Goal: Complete application form: Complete application form

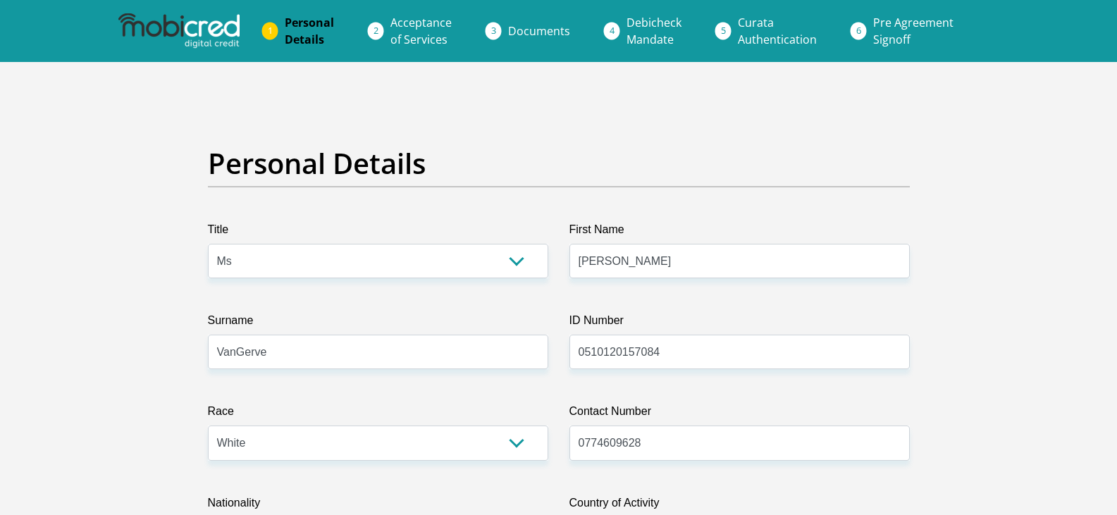
select select "Ms"
select select "4"
select select "ZAF"
select select "afr"
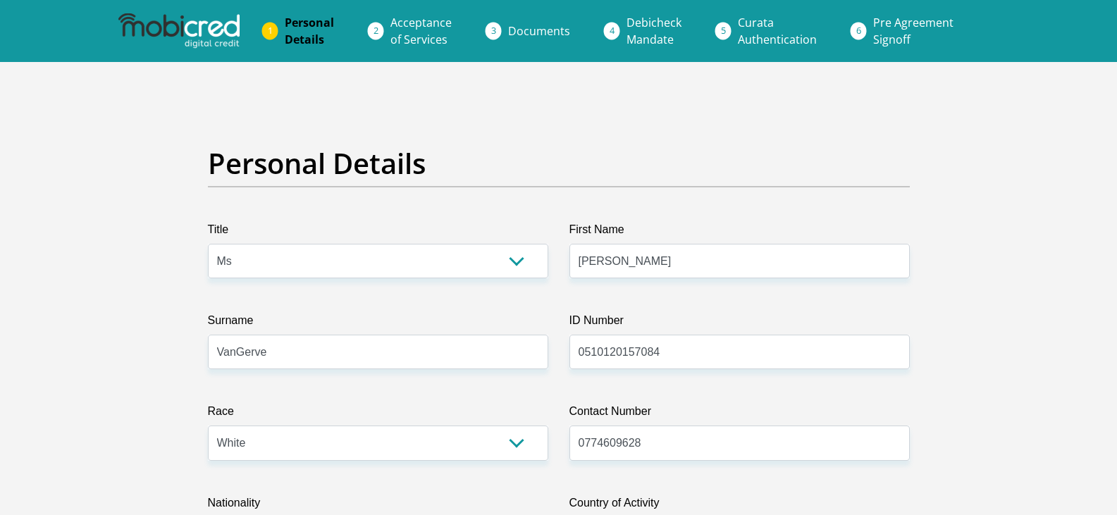
select select "2"
select select "[GEOGRAPHIC_DATA]"
select select "5"
select select "parents"
select select "2"
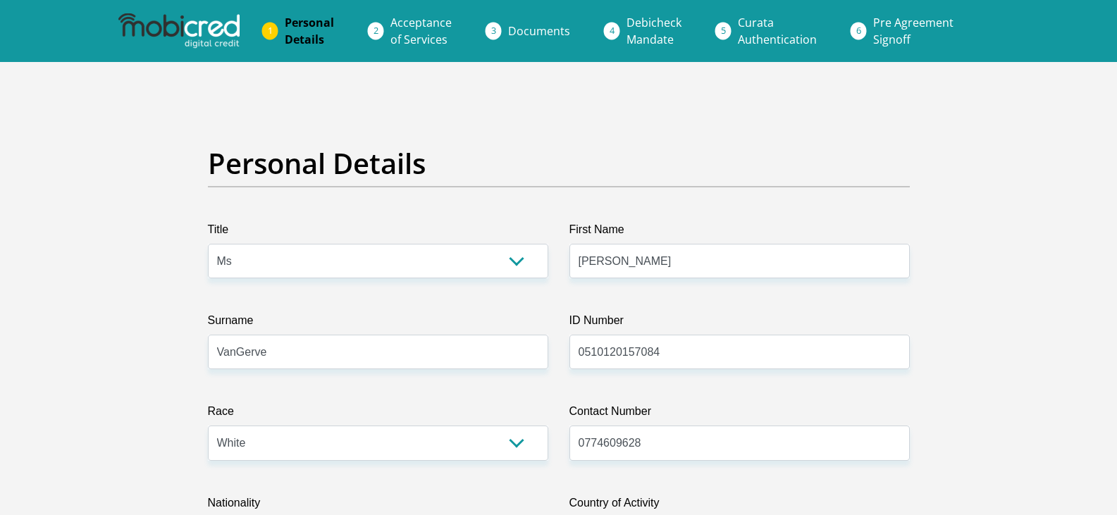
select select "Unknown/Other"
select select "24"
select select "1"
select select "SAV"
select select "26"
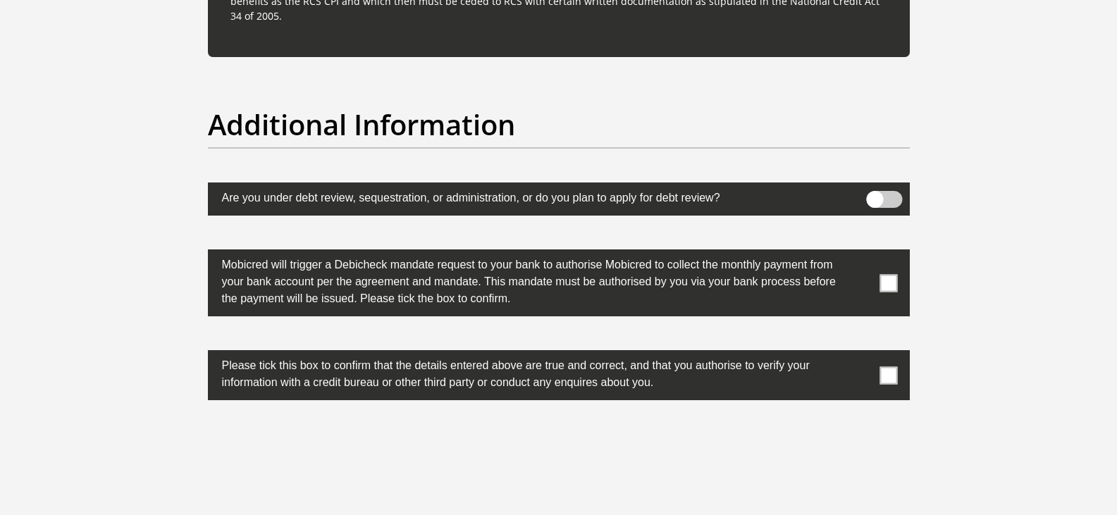
scroll to position [4439, 0]
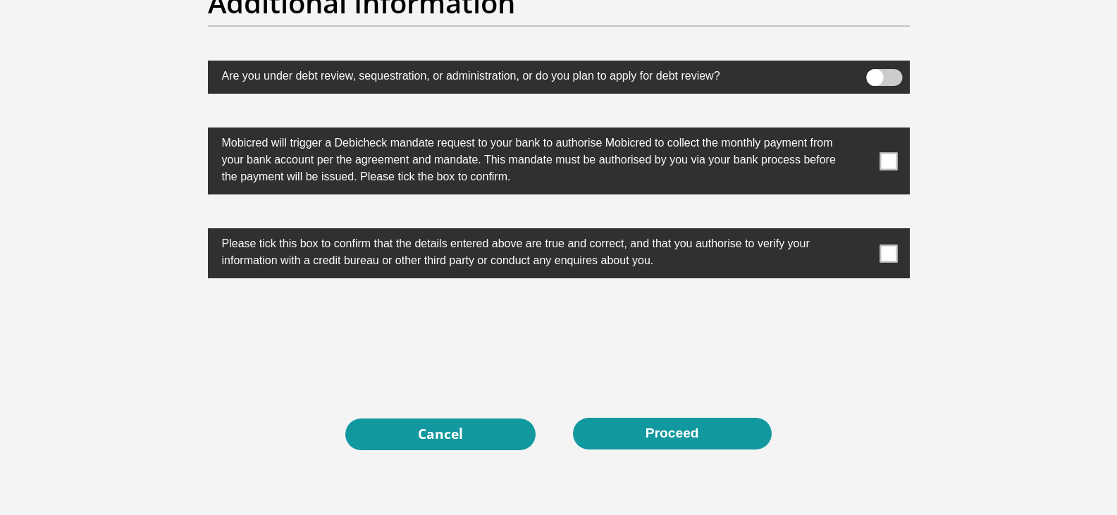
click at [889, 254] on span at bounding box center [888, 253] width 18 height 18
click at [860, 232] on input "checkbox" at bounding box center [860, 232] width 0 height 0
click at [891, 165] on span at bounding box center [888, 161] width 18 height 18
click at [860, 131] on input "checkbox" at bounding box center [860, 131] width 0 height 0
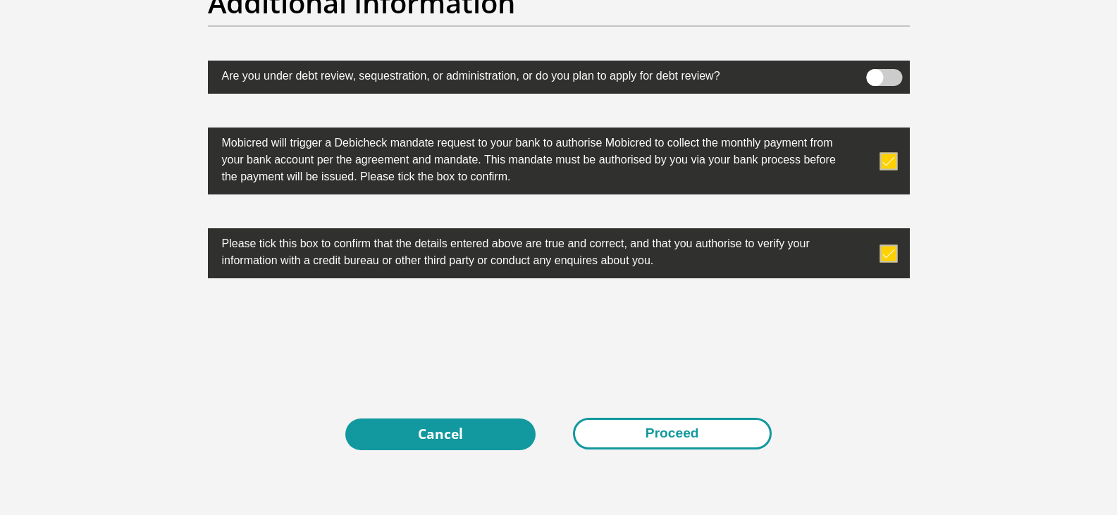
click at [609, 439] on button "Proceed" at bounding box center [672, 434] width 199 height 32
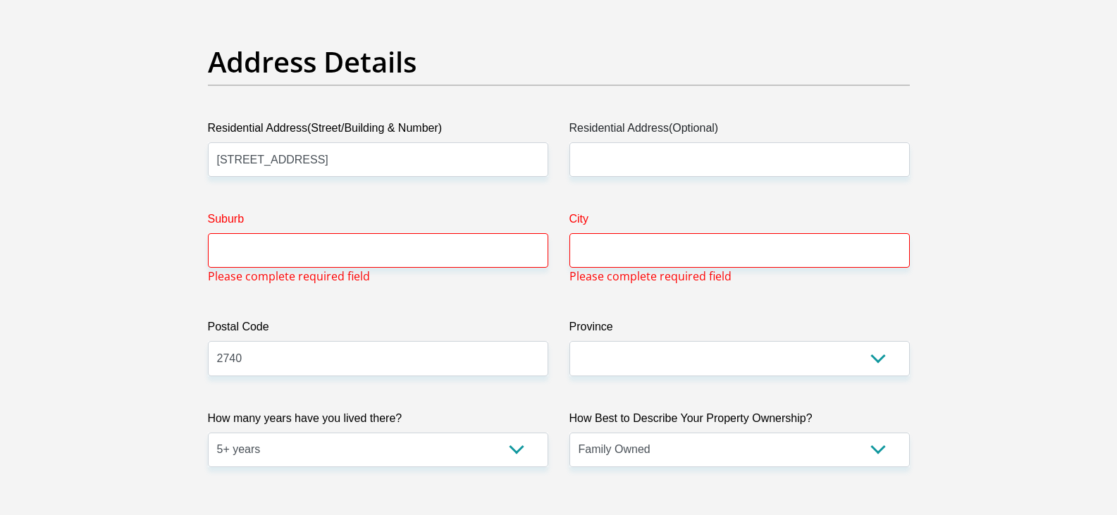
scroll to position [597, 0]
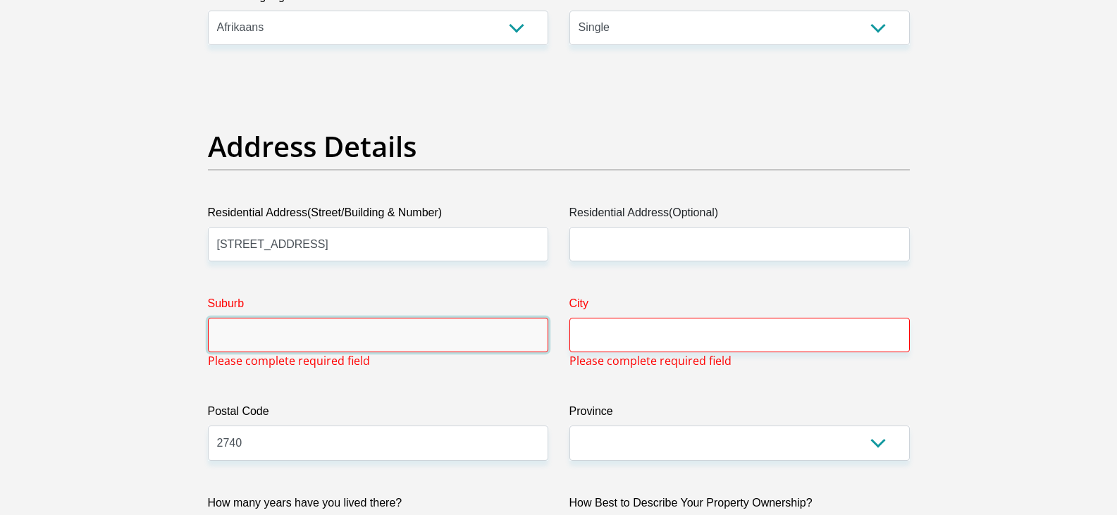
click at [333, 340] on input "Suburb" at bounding box center [378, 335] width 340 height 35
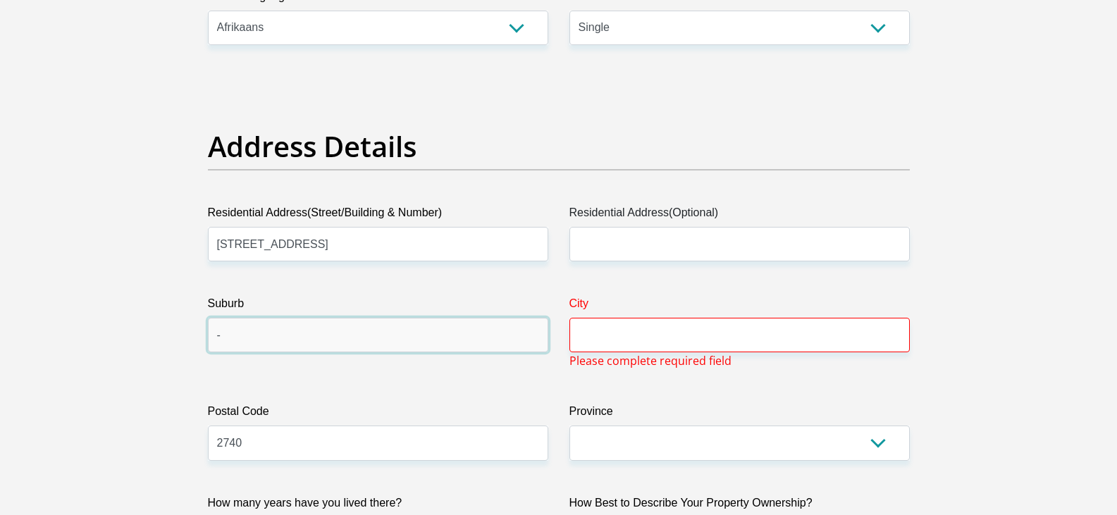
type input "-"
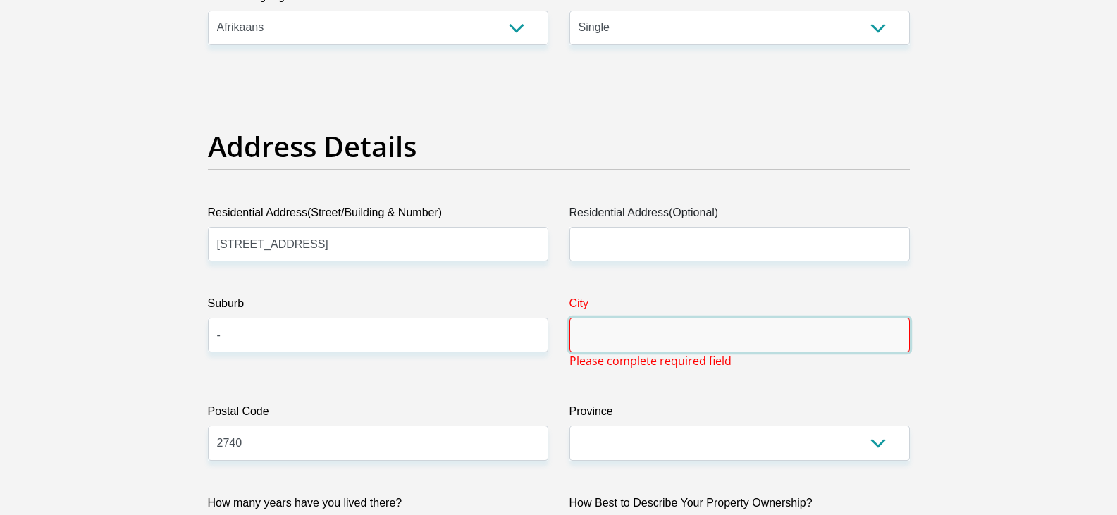
click at [597, 342] on input "City" at bounding box center [739, 335] width 340 height 35
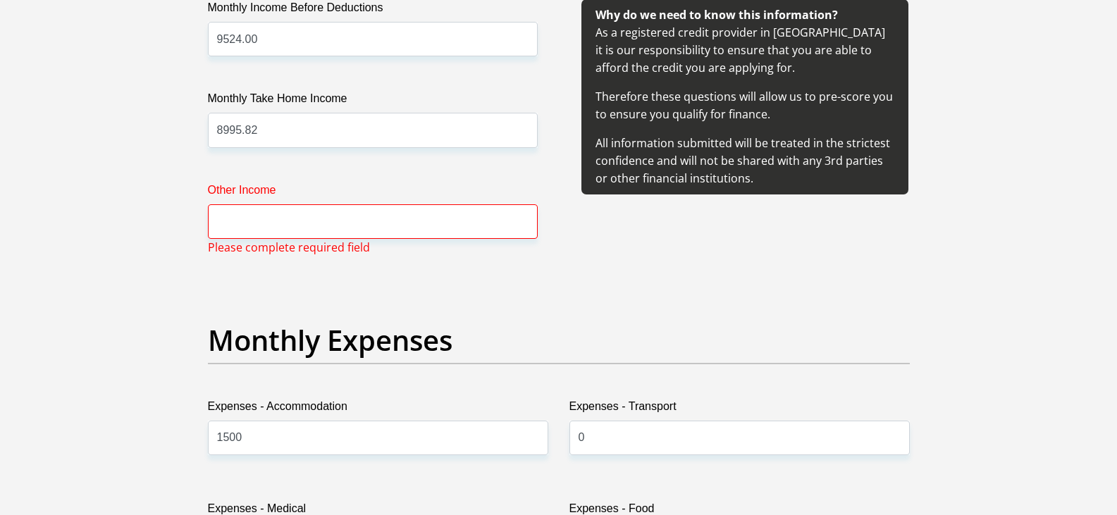
scroll to position [1725, 0]
type input "-"
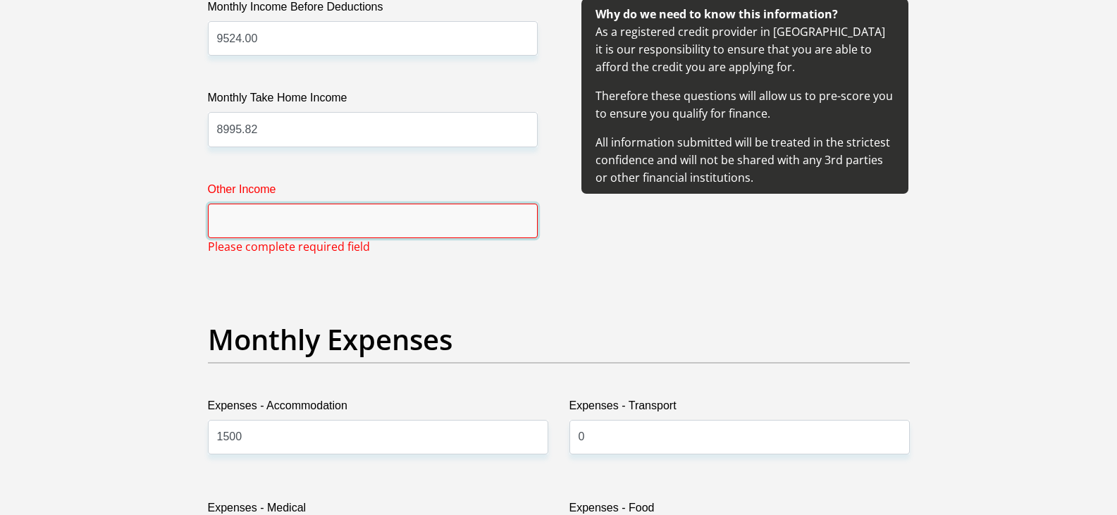
click at [304, 233] on input "Other Income" at bounding box center [373, 221] width 330 height 35
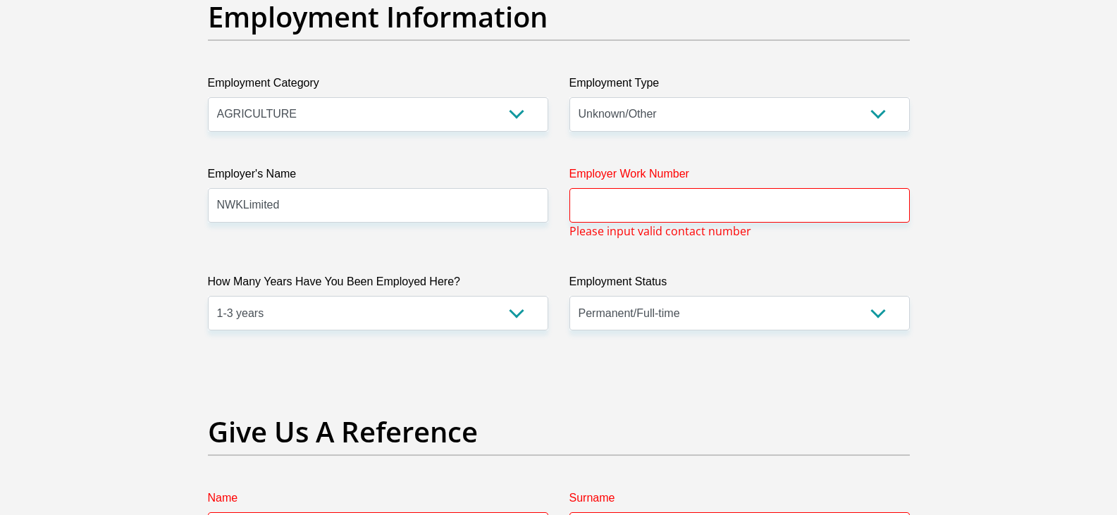
scroll to position [2641, 0]
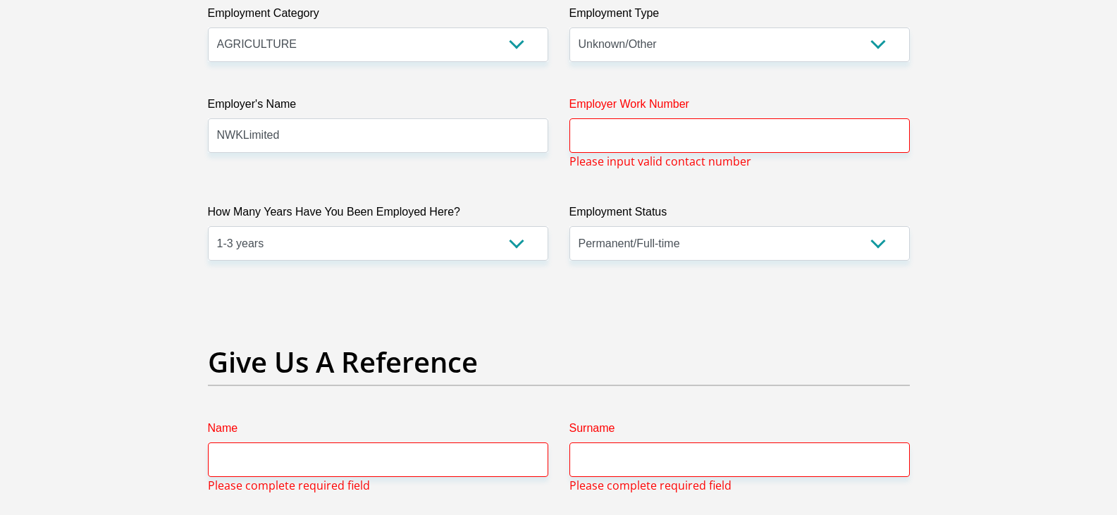
type input "0"
click at [618, 129] on input "Employer Work Number" at bounding box center [739, 135] width 340 height 35
type input "-"
click at [599, 133] on input "-" at bounding box center [739, 135] width 340 height 35
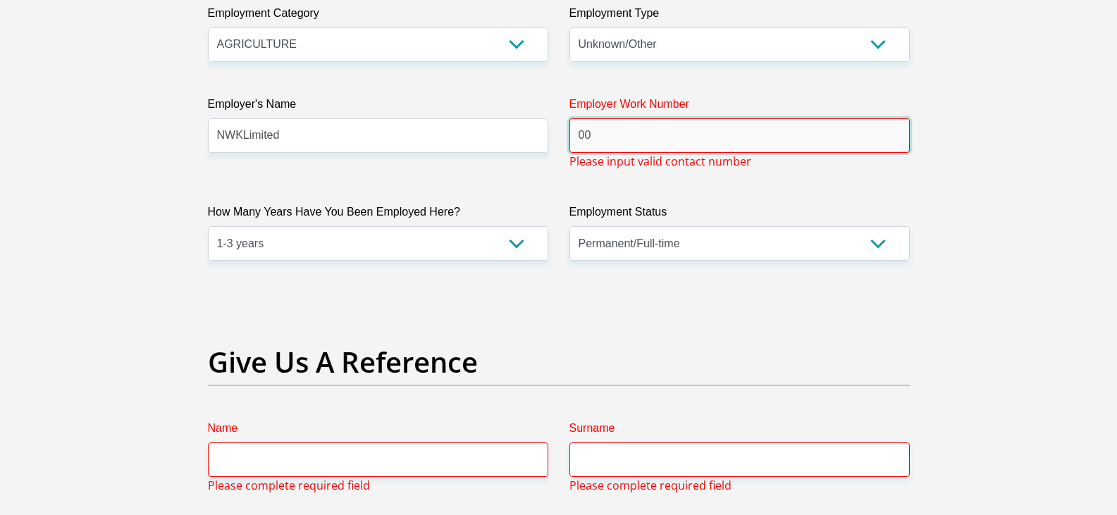
type input "0"
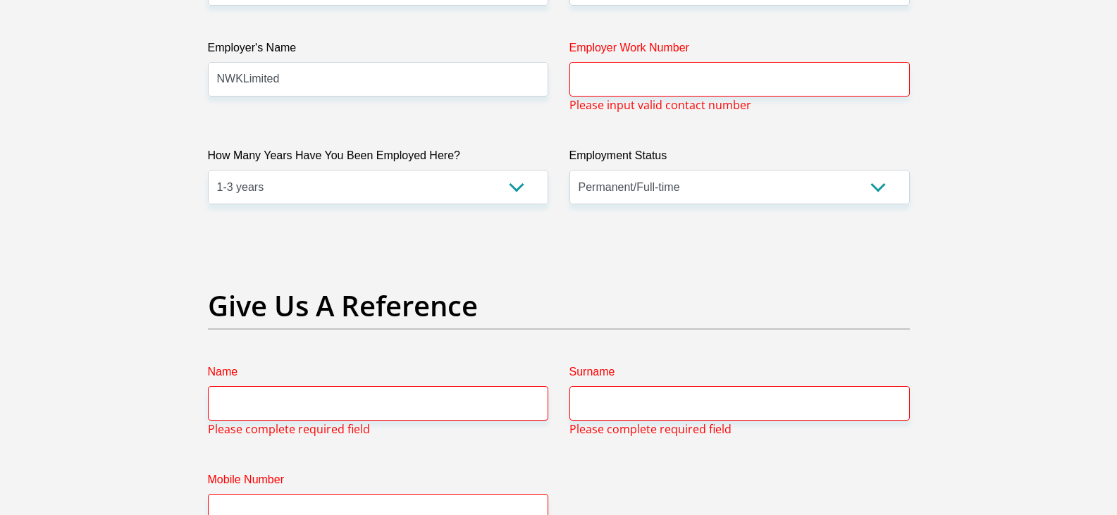
scroll to position [2534, 0]
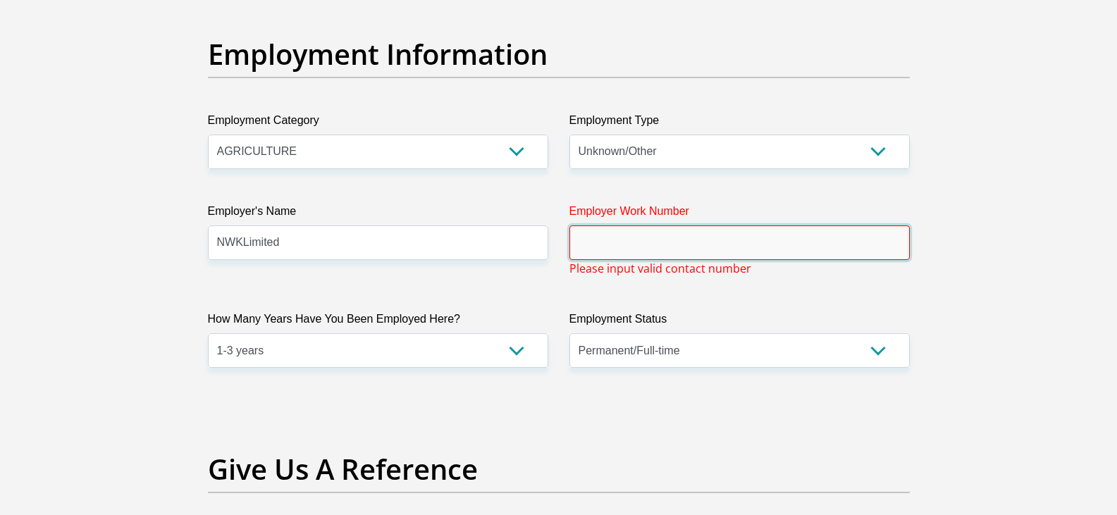
click at [639, 247] on input "Employer Work Number" at bounding box center [739, 242] width 340 height 35
paste input "0186331623"
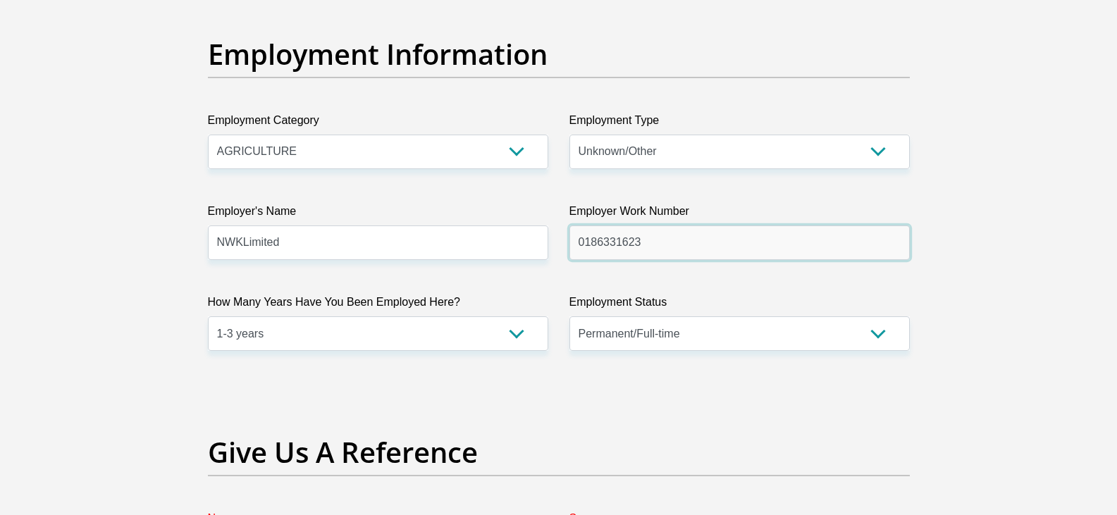
drag, startPoint x: 636, startPoint y: 250, endPoint x: 621, endPoint y: 248, distance: 15.6
click at [621, 248] on input "0186331623" at bounding box center [739, 242] width 340 height 35
type input "0186331000"
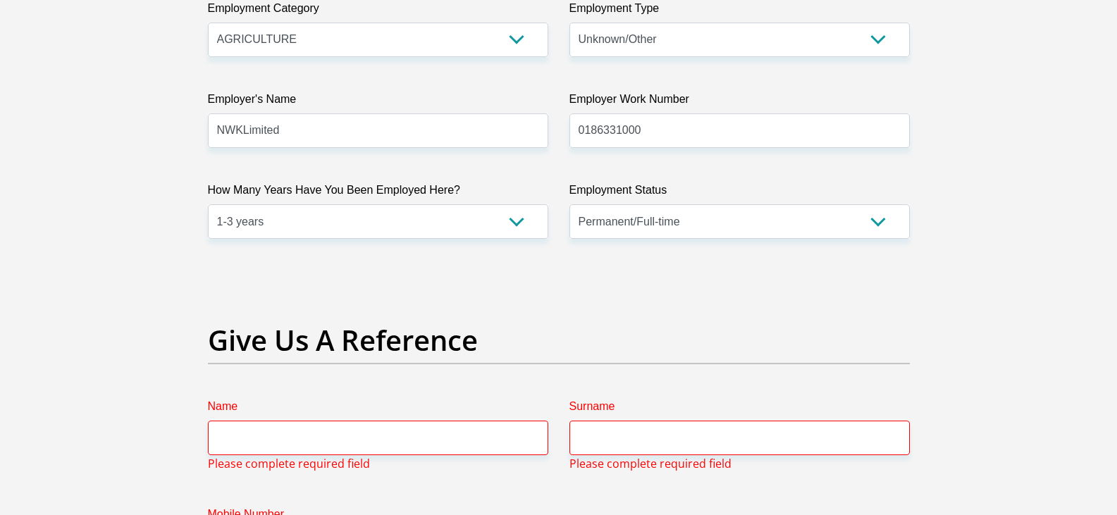
scroll to position [2815, 0]
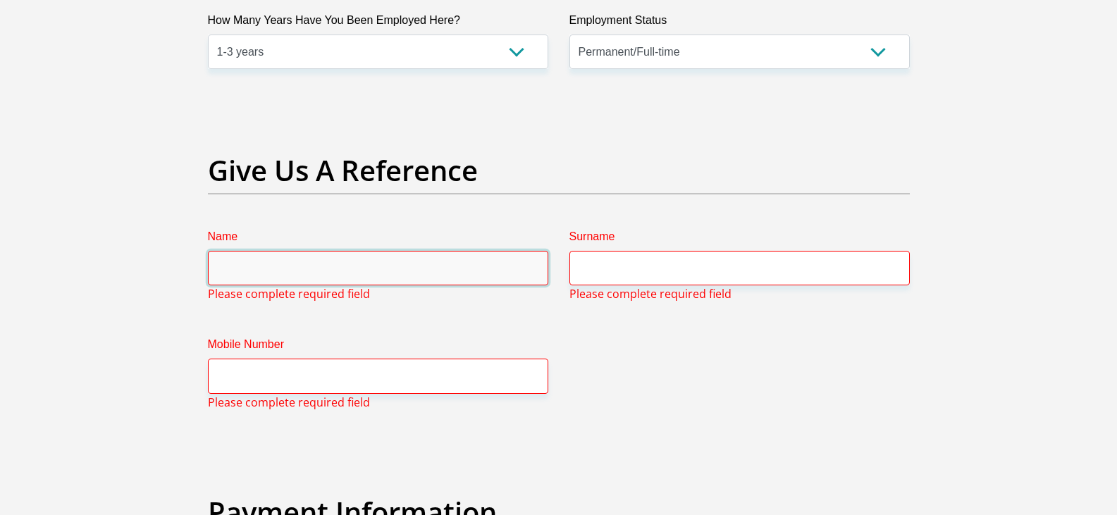
click at [334, 282] on input "Name" at bounding box center [378, 268] width 340 height 35
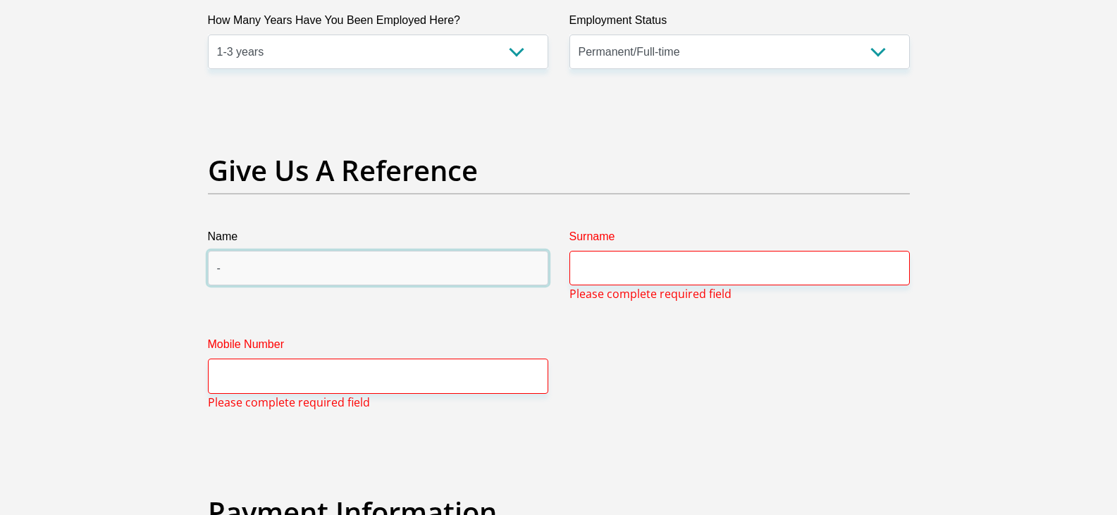
type input "-"
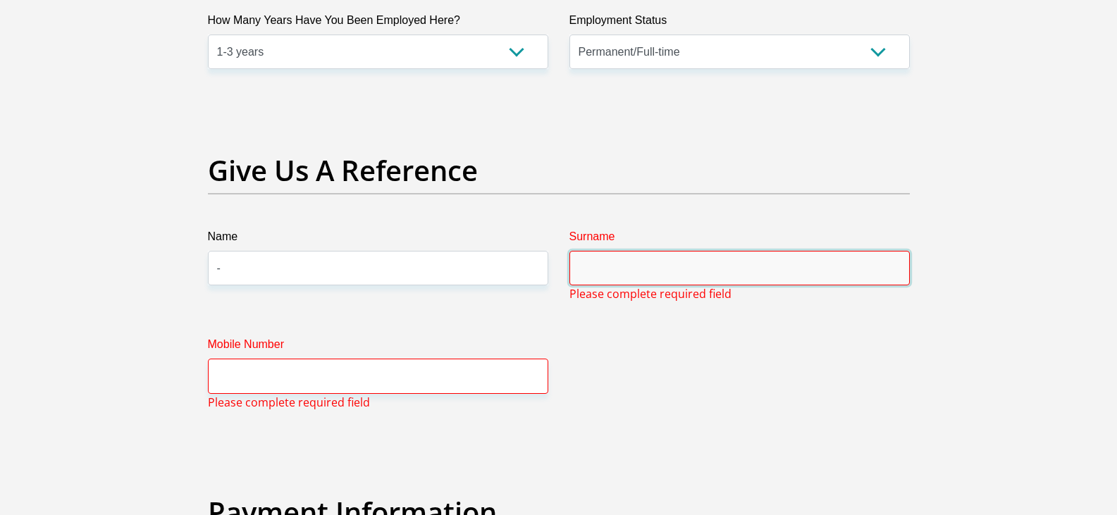
click at [622, 278] on input "Surname" at bounding box center [739, 268] width 340 height 35
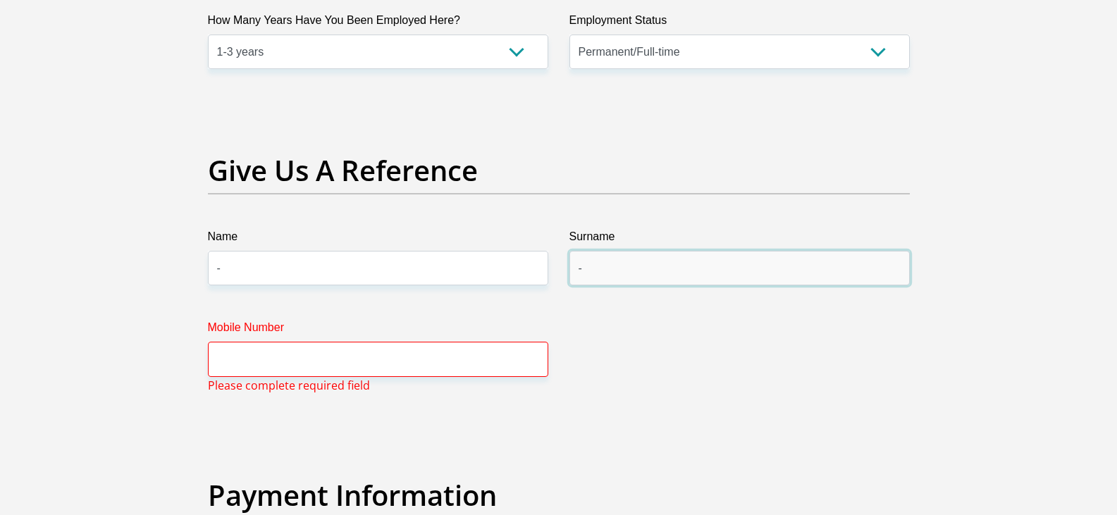
type input "-"
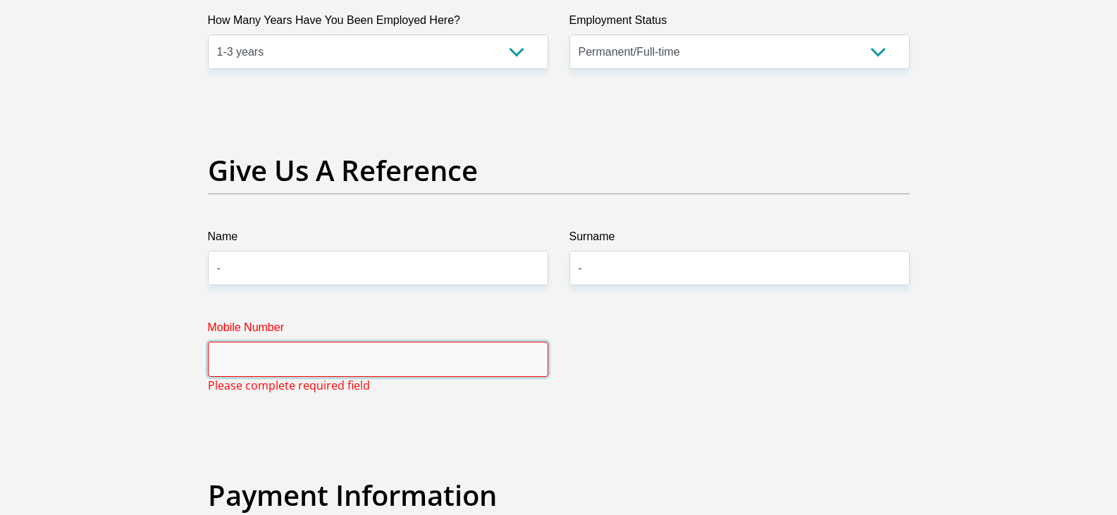
click at [278, 369] on input "Mobile Number" at bounding box center [378, 359] width 340 height 35
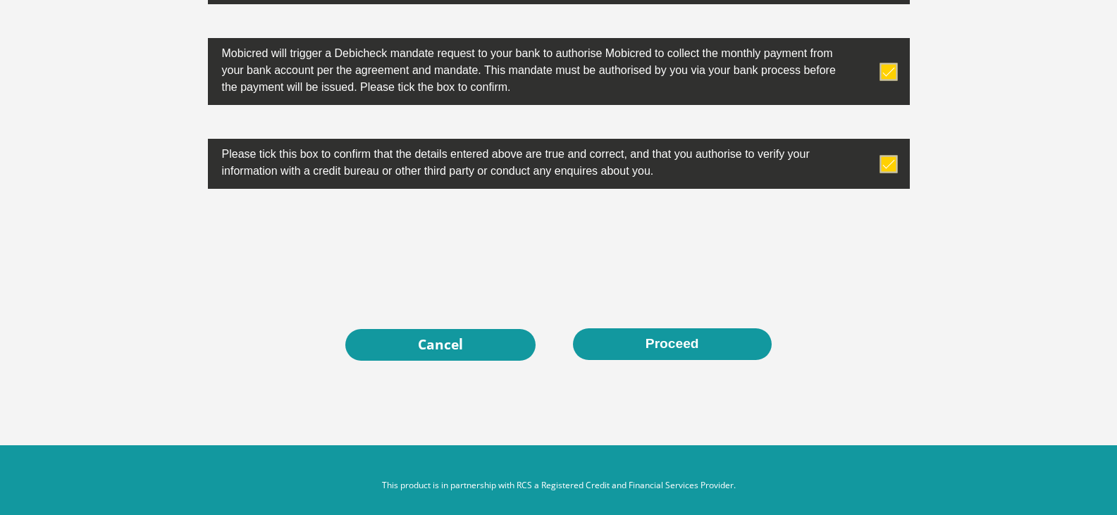
scroll to position [4540, 0]
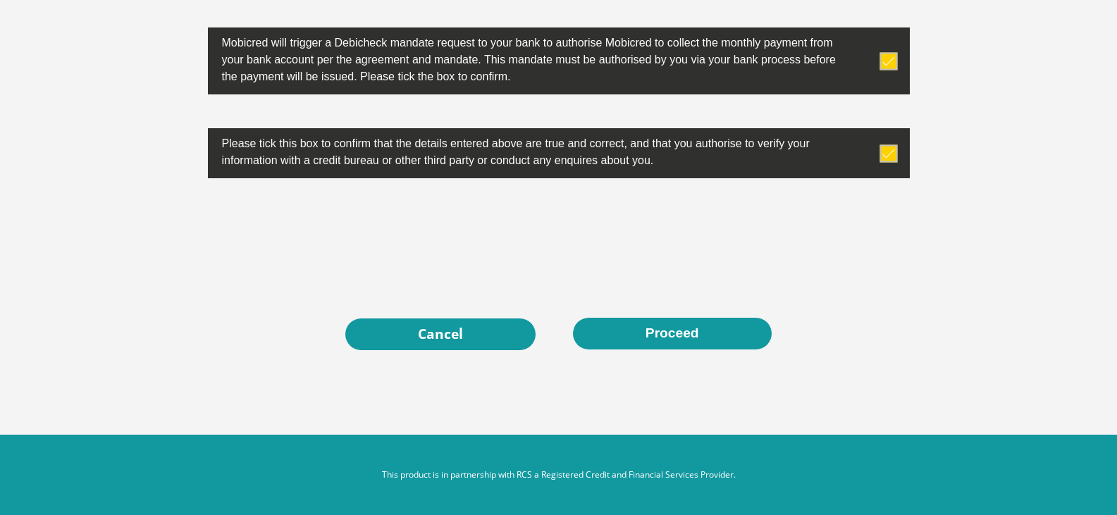
type input "-"
click at [631, 336] on button "Proceed" at bounding box center [672, 334] width 199 height 32
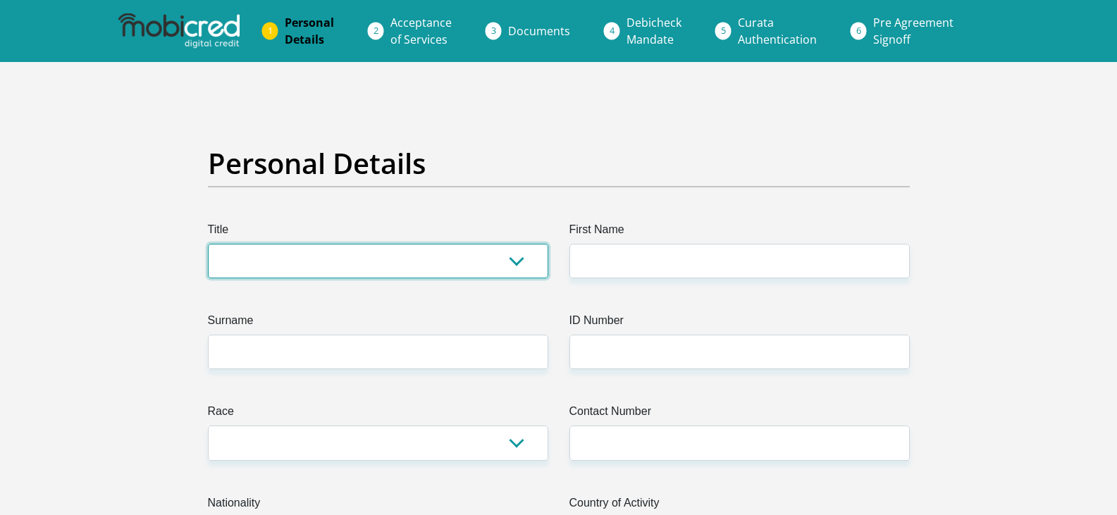
click at [321, 249] on select "Mr Ms Mrs Dr Other" at bounding box center [378, 261] width 340 height 35
select select "Ms"
click at [208, 244] on select "Mr Ms Mrs Dr Other" at bounding box center [378, 261] width 340 height 35
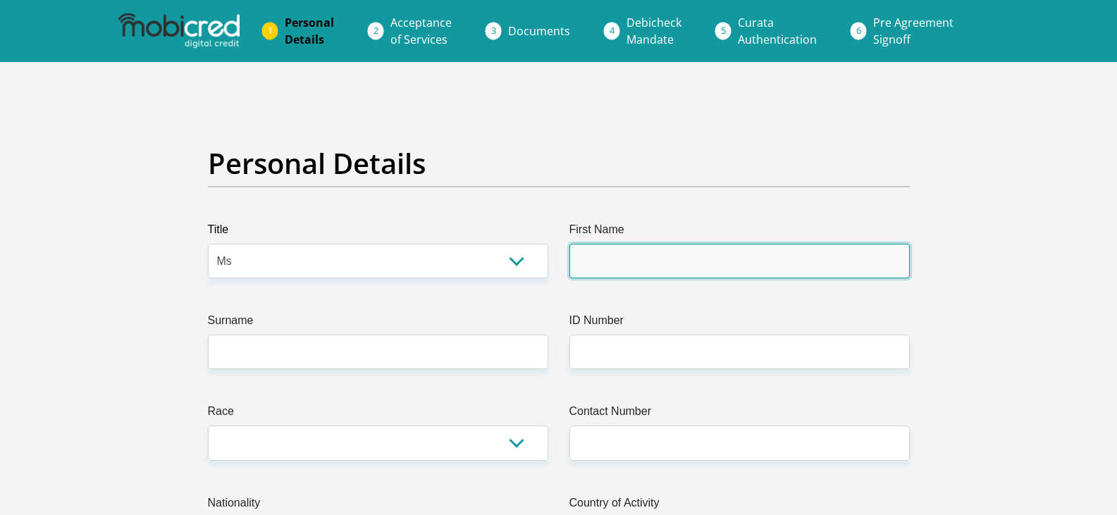
click at [643, 269] on input "First Name" at bounding box center [739, 261] width 340 height 35
type input "[PERSON_NAME]"
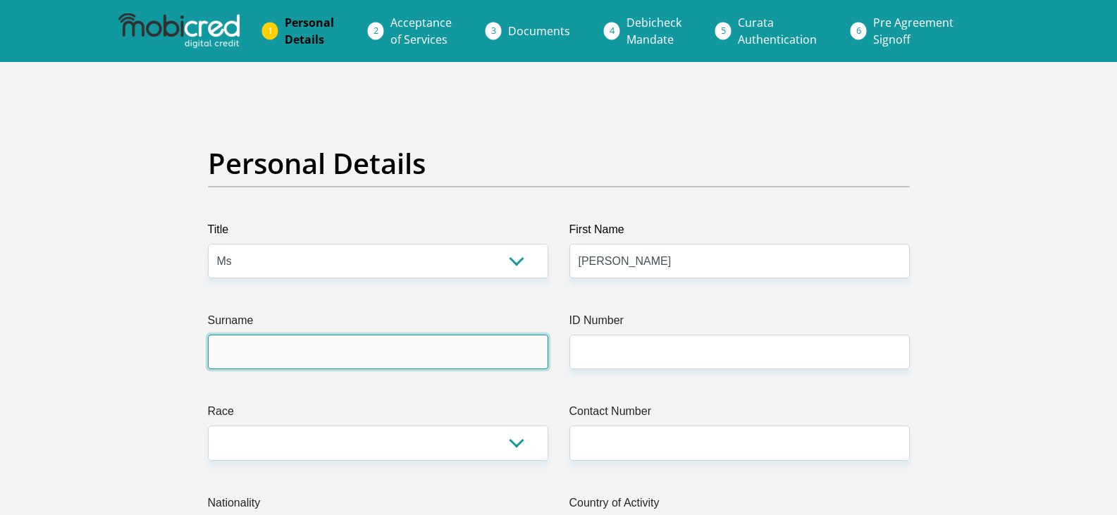
click at [364, 369] on input "Surname" at bounding box center [378, 352] width 340 height 35
type input "VanGerve"
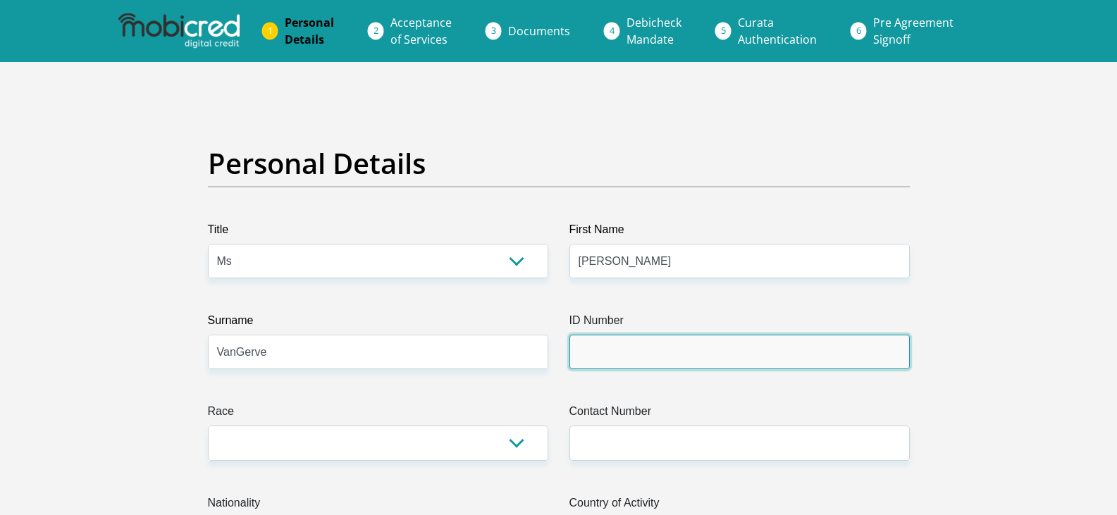
click at [597, 350] on input "ID Number" at bounding box center [739, 352] width 340 height 35
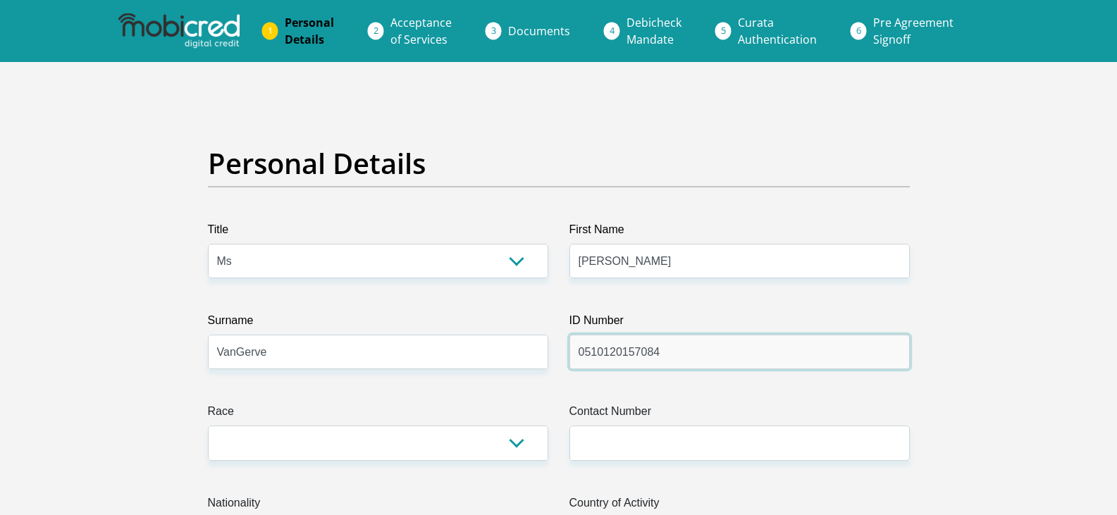
type input "0510120157084"
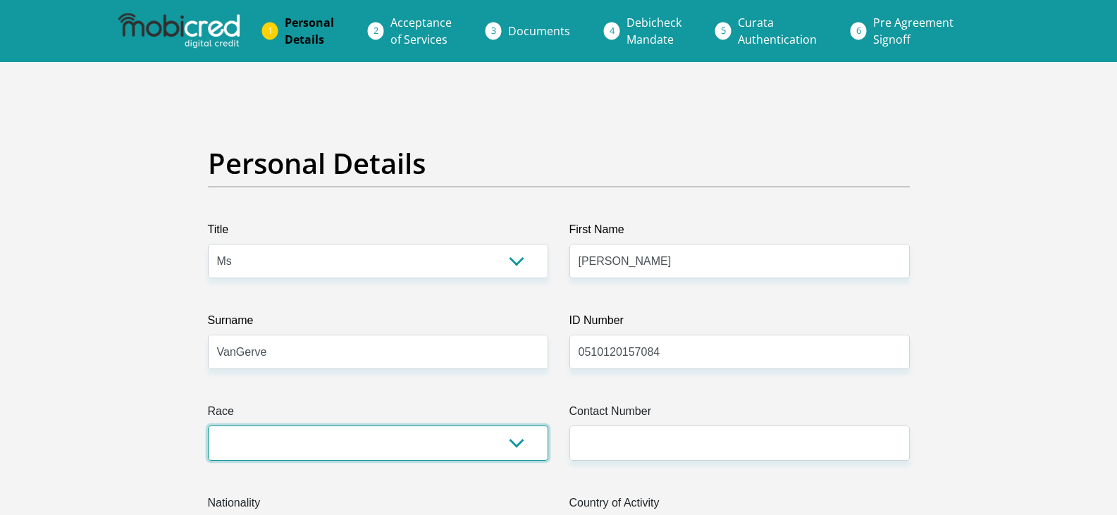
drag, startPoint x: 245, startPoint y: 442, endPoint x: 254, endPoint y: 437, distance: 9.8
click at [249, 440] on select "Black Coloured Indian White Other" at bounding box center [378, 443] width 340 height 35
select select "4"
click at [208, 426] on select "Black Coloured Indian White Other" at bounding box center [378, 443] width 340 height 35
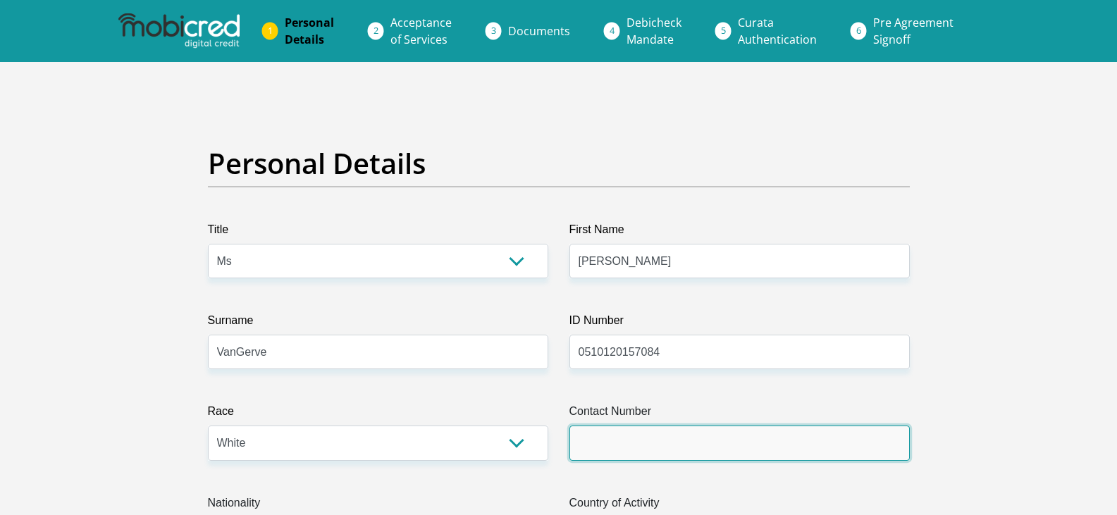
click at [673, 447] on input "Contact Number" at bounding box center [739, 443] width 340 height 35
type input "0774609628"
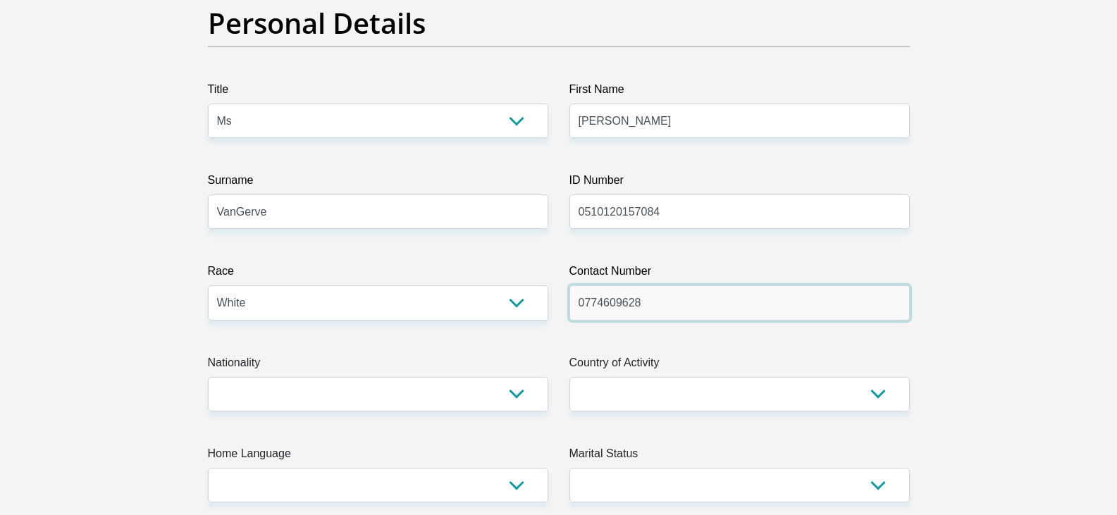
scroll to position [141, 0]
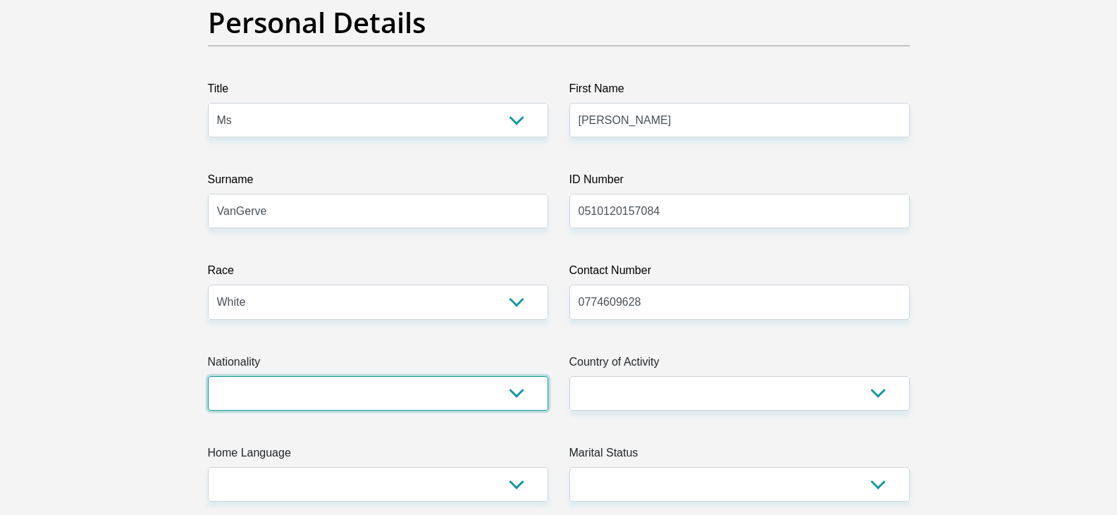
click at [283, 404] on select "South Africa Afghanistan Aland Islands Albania Algeria America Samoa American V…" at bounding box center [378, 393] width 340 height 35
select select "ZAF"
click at [208, 376] on select "South Africa Afghanistan Aland Islands Albania Algeria America Samoa American V…" at bounding box center [378, 393] width 340 height 35
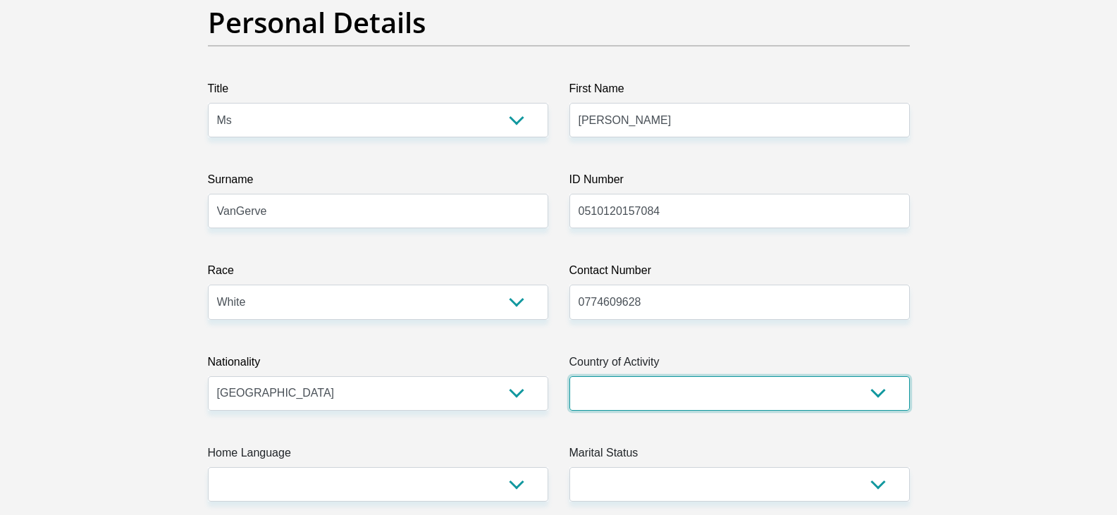
drag, startPoint x: 666, startPoint y: 407, endPoint x: 659, endPoint y: 385, distance: 23.6
click at [666, 407] on select "South Africa Afghanistan Aland Islands Albania Algeria America Samoa American V…" at bounding box center [739, 393] width 340 height 35
select select "ZAF"
click at [569, 376] on select "South Africa Afghanistan Aland Islands Albania Algeria America Samoa American V…" at bounding box center [739, 393] width 340 height 35
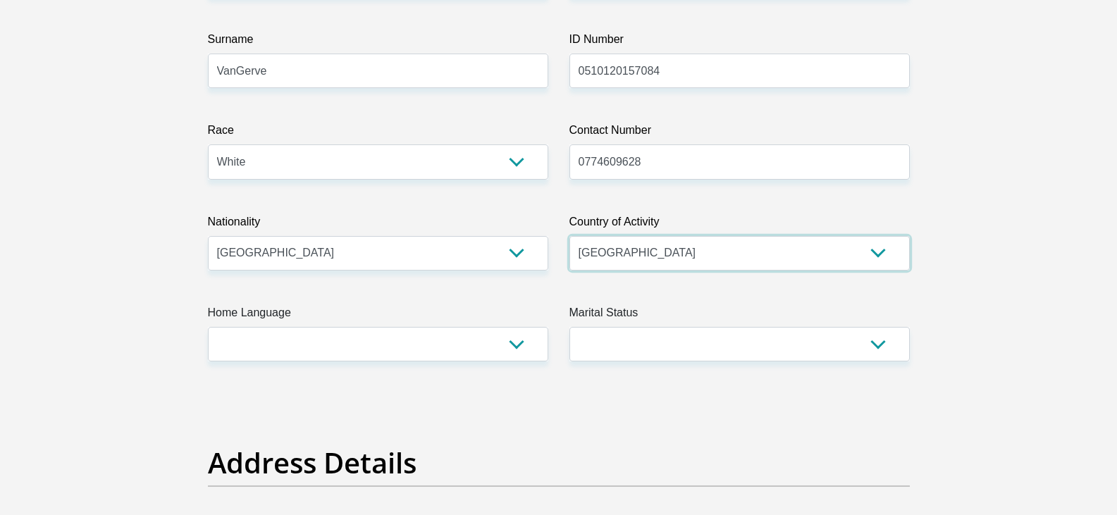
scroll to position [282, 0]
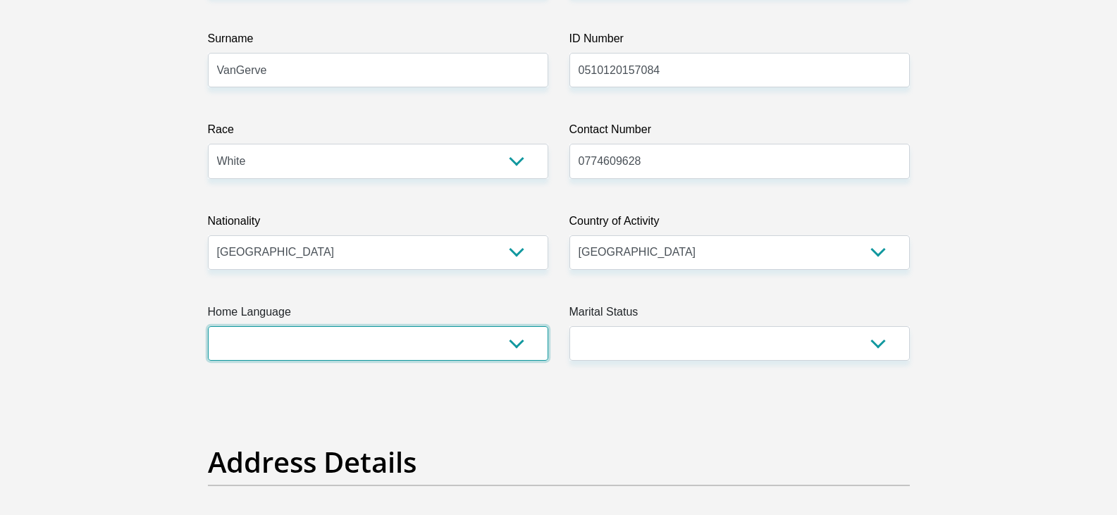
click at [295, 356] on select "Afrikaans English Sepedi South Ndebele Southern Sotho Swati Tsonga Tswana Venda…" at bounding box center [378, 343] width 340 height 35
select select "afr"
click at [208, 326] on select "Afrikaans English Sepedi South Ndebele Southern Sotho Swati Tsonga Tswana Venda…" at bounding box center [378, 343] width 340 height 35
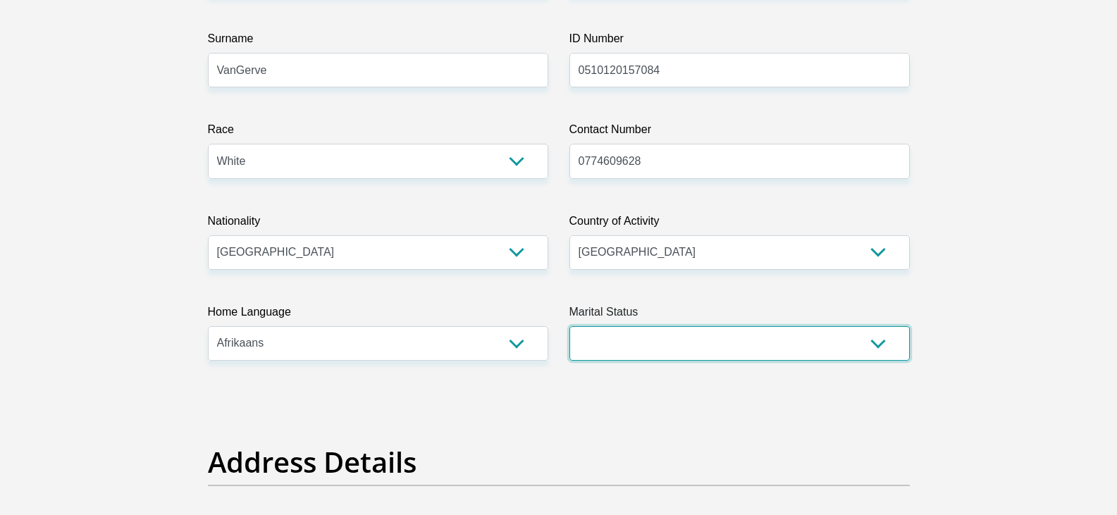
click at [738, 350] on select "Married ANC Single Divorced Widowed Married COP or Customary Law" at bounding box center [739, 343] width 340 height 35
select select "2"
click at [569, 326] on select "Married ANC Single Divorced Widowed Married COP or Customary Law" at bounding box center [739, 343] width 340 height 35
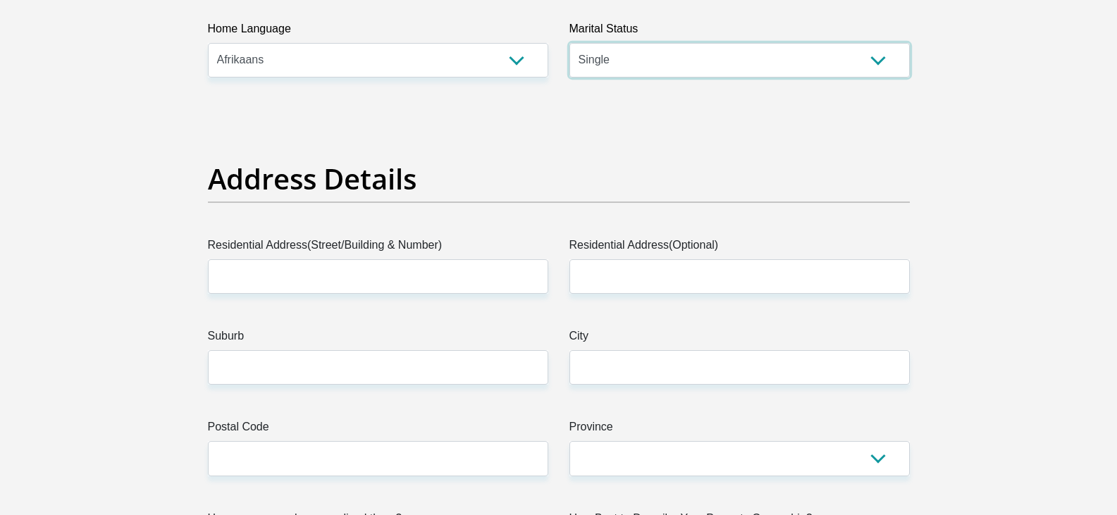
scroll to position [705, 0]
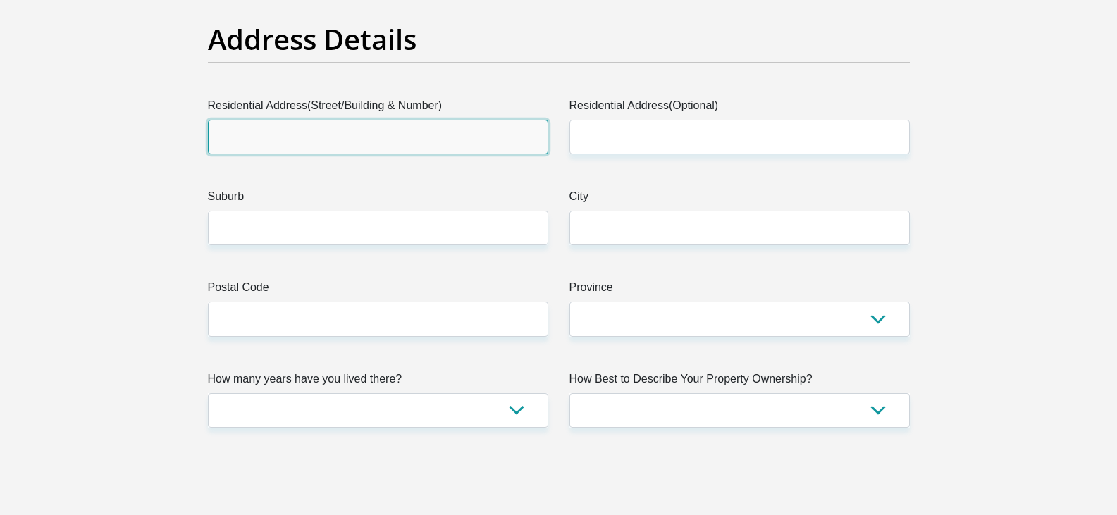
click at [320, 147] on input "Residential Address(Street/Building & Number)" at bounding box center [378, 137] width 340 height 35
type input "[STREET_ADDRESS]"
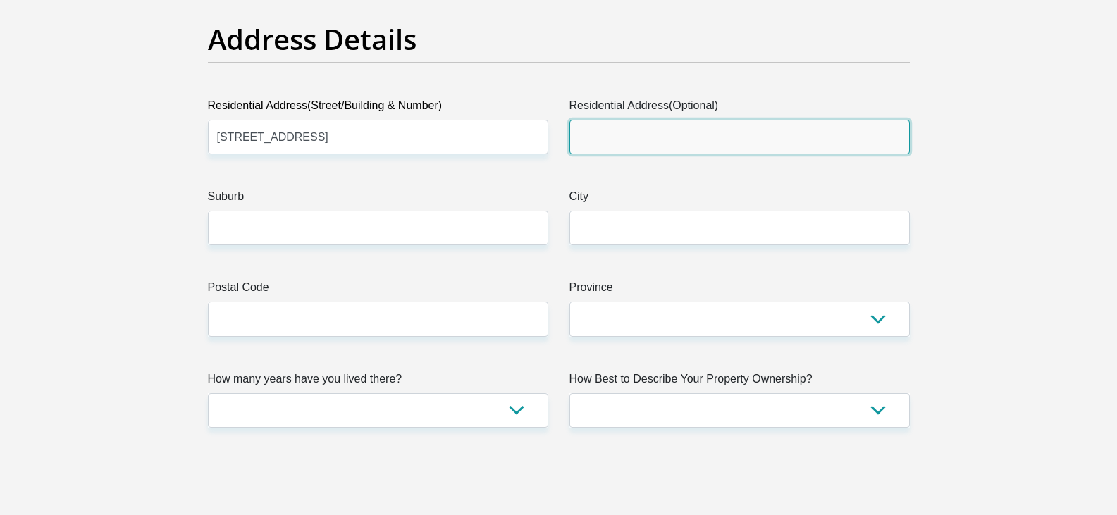
click at [707, 149] on input "Residential Address(Optional)" at bounding box center [739, 137] width 340 height 35
type input "-"
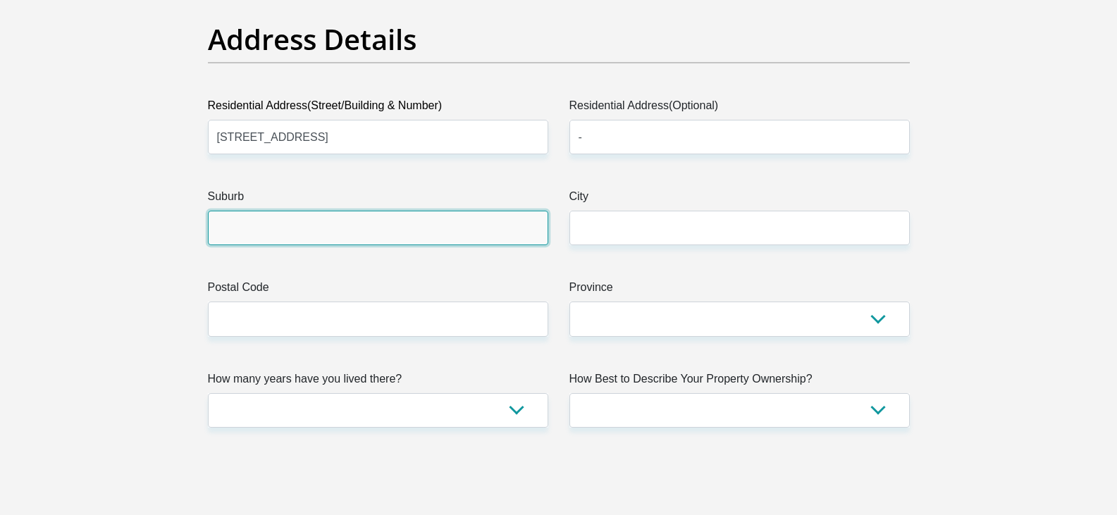
click at [277, 218] on input "Suburb" at bounding box center [378, 228] width 340 height 35
type input "-"
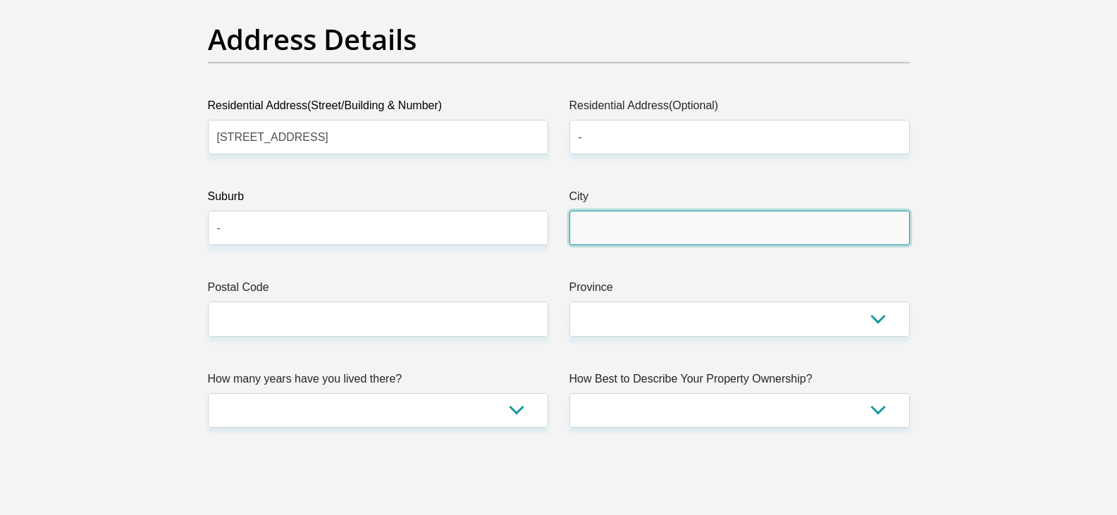
click at [719, 242] on input "City" at bounding box center [739, 228] width 340 height 35
type input "Lichtenburg"
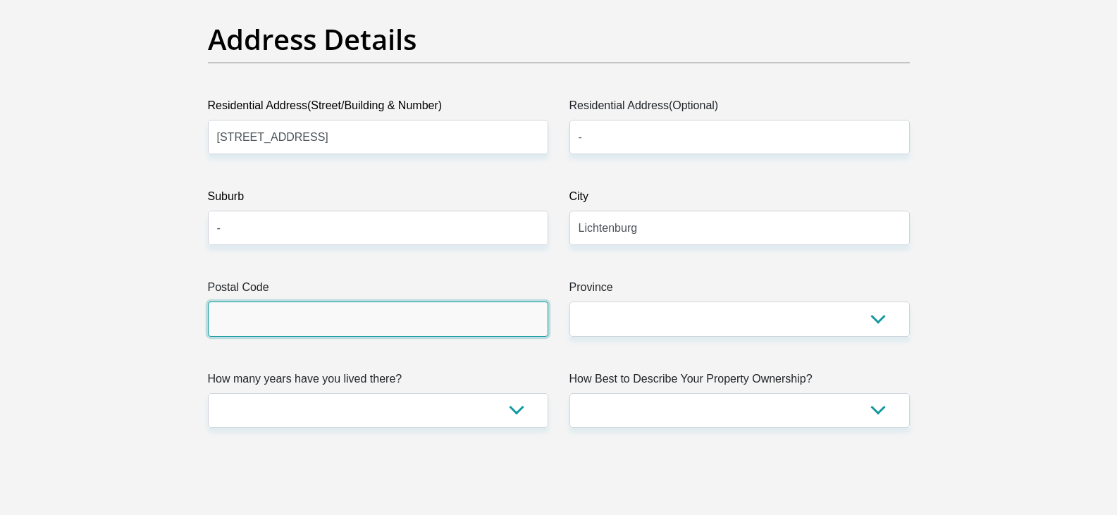
click at [253, 321] on input "Postal Code" at bounding box center [378, 319] width 340 height 35
type input "2740"
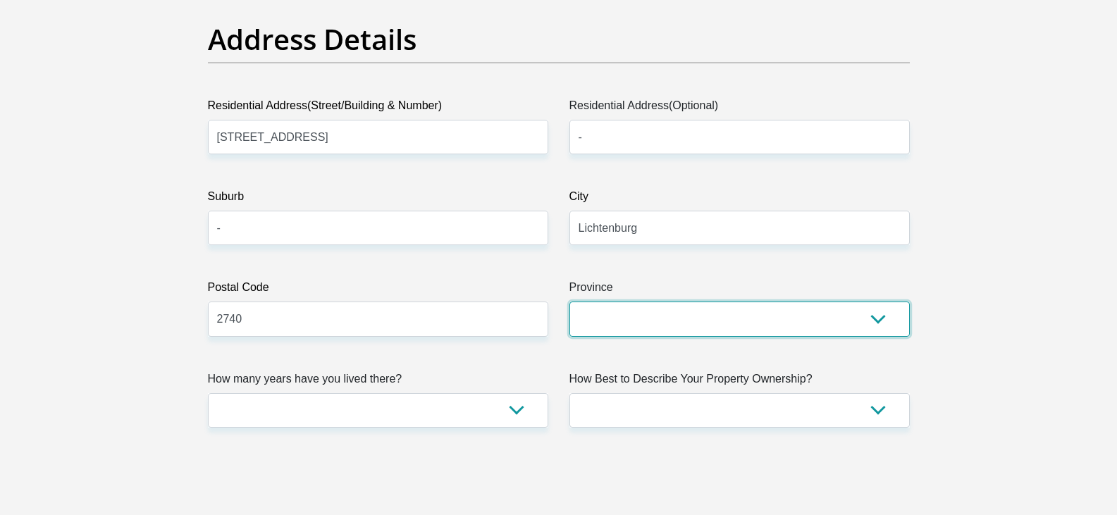
click at [577, 317] on select "Eastern Cape Free State Gauteng KwaZulu-Natal Limpopo Mpumalanga Northern Cape …" at bounding box center [739, 319] width 340 height 35
select select "[GEOGRAPHIC_DATA]"
click at [569, 302] on select "Eastern Cape Free State Gauteng KwaZulu-Natal Limpopo Mpumalanga Northern Cape …" at bounding box center [739, 319] width 340 height 35
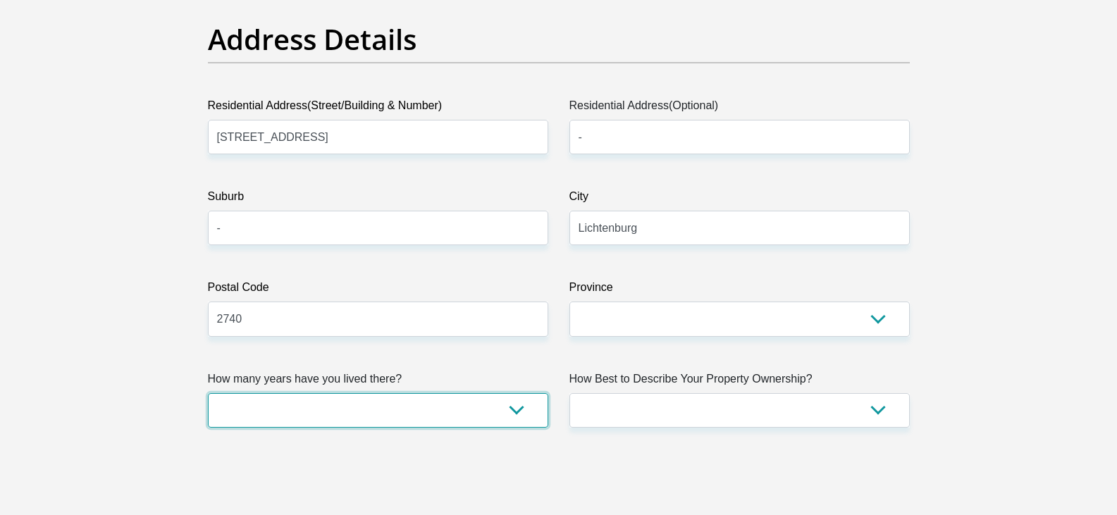
click at [332, 423] on select "less than 1 year 1-3 years 3-5 years 5+ years" at bounding box center [378, 410] width 340 height 35
select select "5"
click at [208, 393] on select "less than 1 year 1-3 years 3-5 years 5+ years" at bounding box center [378, 410] width 340 height 35
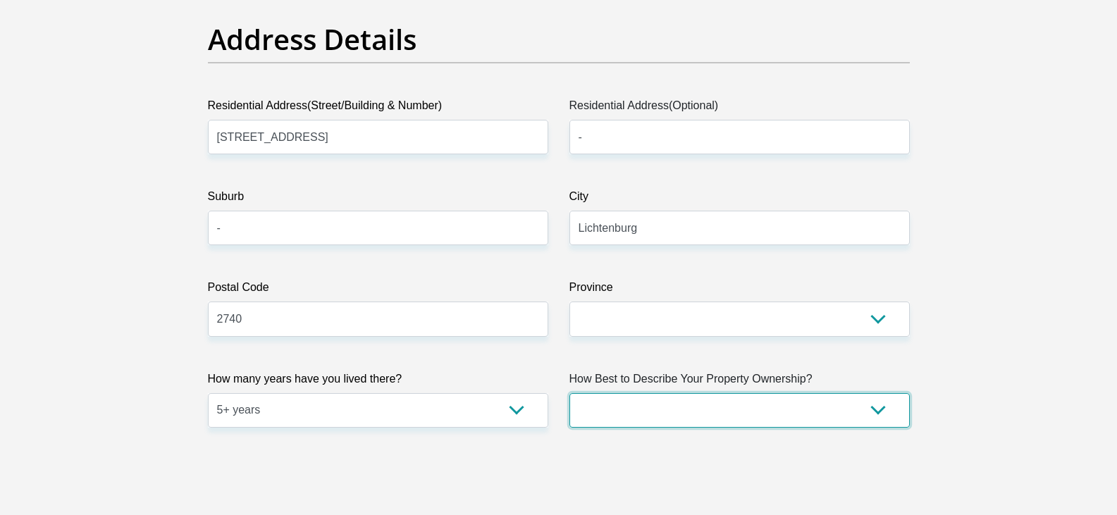
click at [640, 406] on select "Owned Rented Family Owned Company Dwelling" at bounding box center [739, 410] width 340 height 35
select select "parents"
click at [569, 393] on select "Owned Rented Family Owned Company Dwelling" at bounding box center [739, 410] width 340 height 35
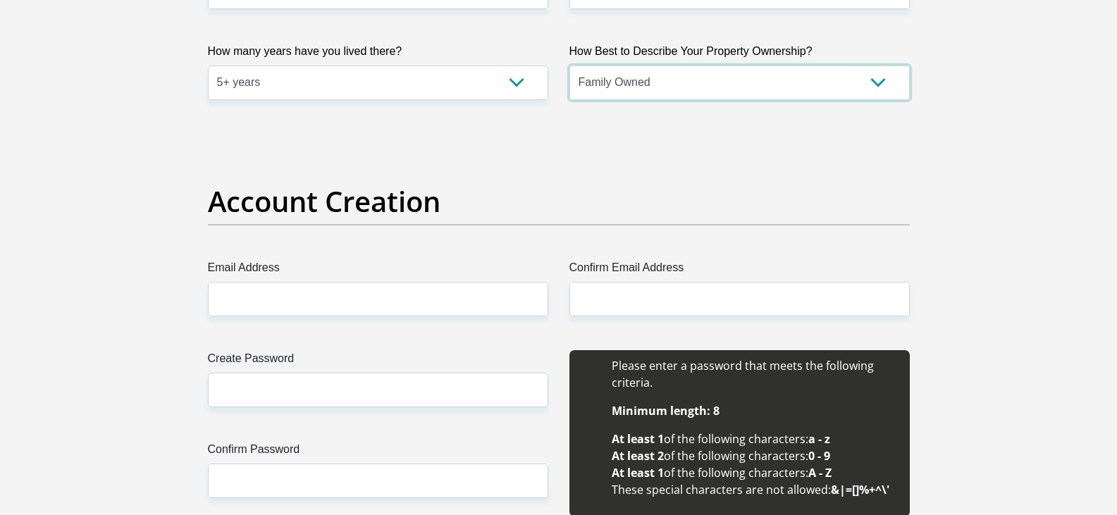
scroll to position [1057, 0]
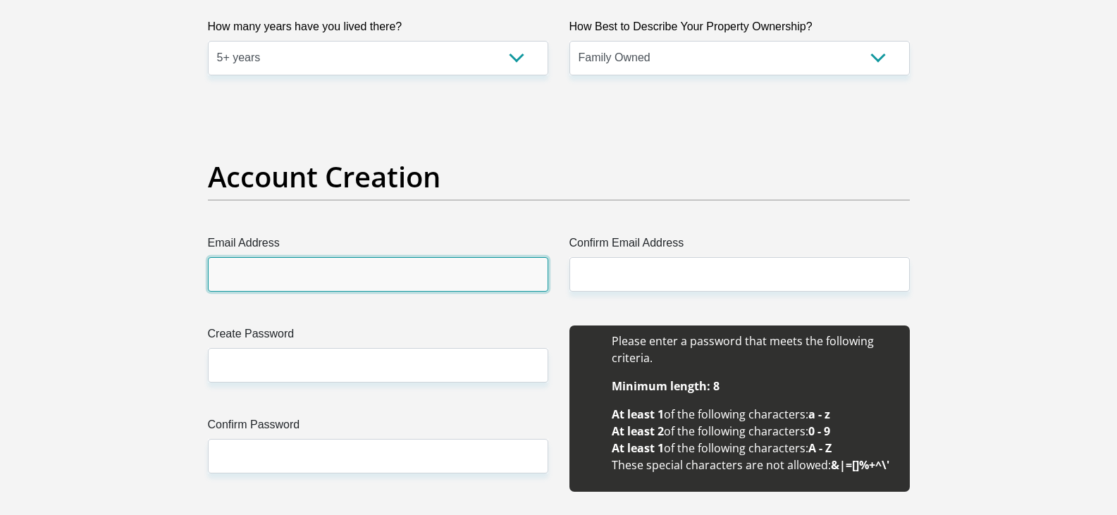
click at [345, 273] on input "Email Address" at bounding box center [378, 274] width 340 height 35
type input "[EMAIL_ADDRESS][DOMAIN_NAME]"
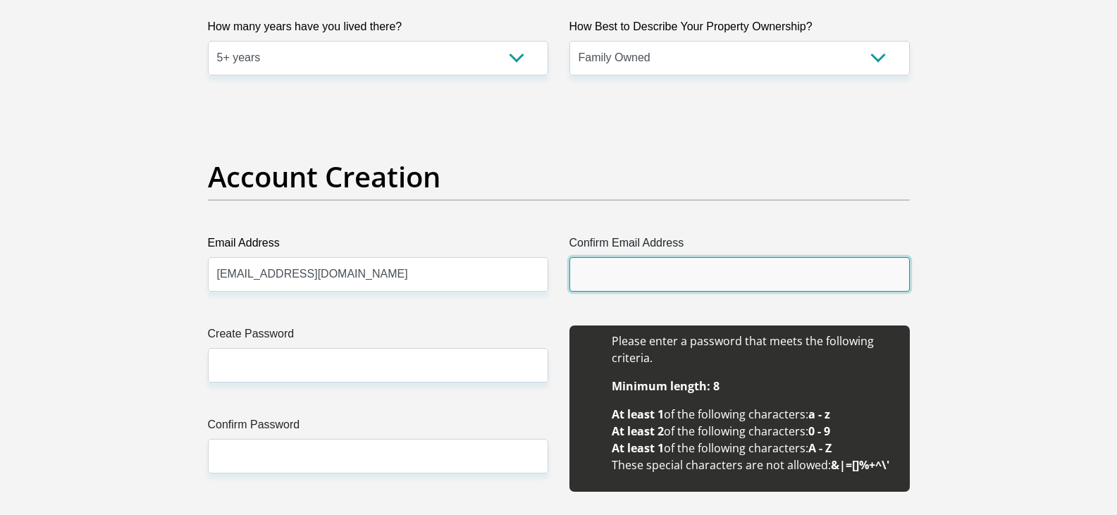
click at [634, 275] on input "Confirm Email Address" at bounding box center [739, 274] width 340 height 35
type input "[EMAIL_ADDRESS][DOMAIN_NAME]"
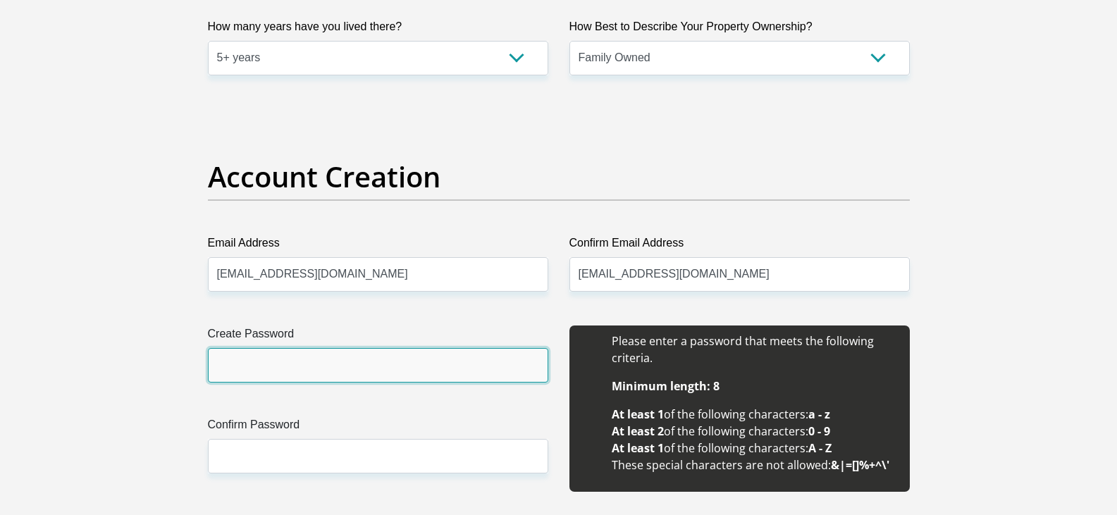
click at [311, 371] on input "Create Password" at bounding box center [378, 365] width 340 height 35
type input "Liefling01"
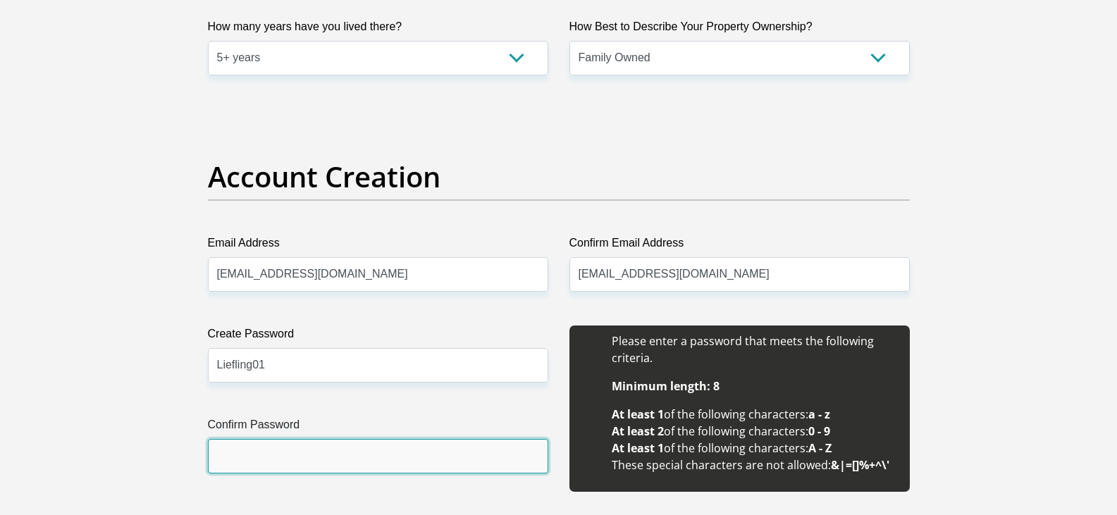
click at [294, 447] on input "Confirm Password" at bounding box center [378, 456] width 340 height 35
type input "Liefling01"
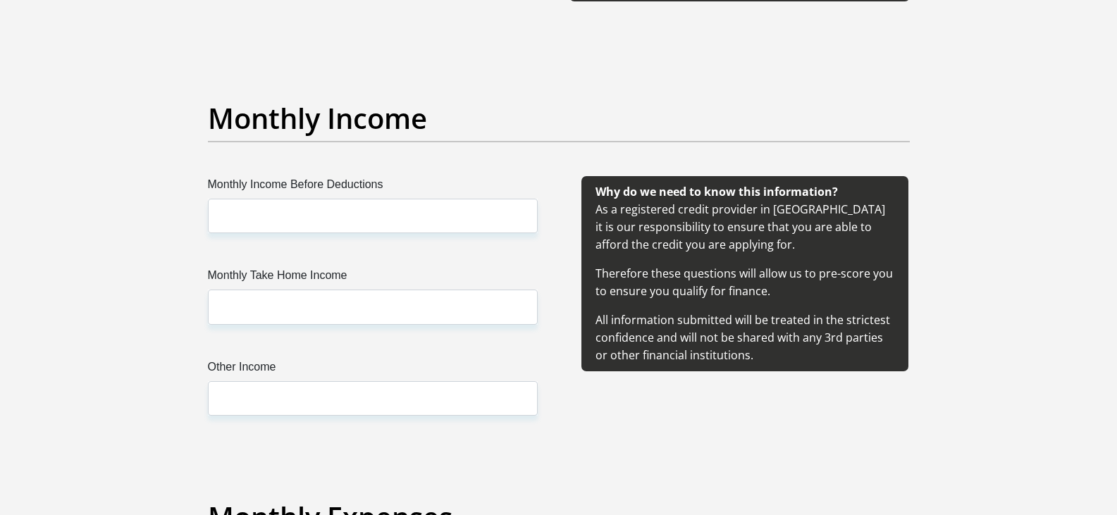
scroll to position [1550, 0]
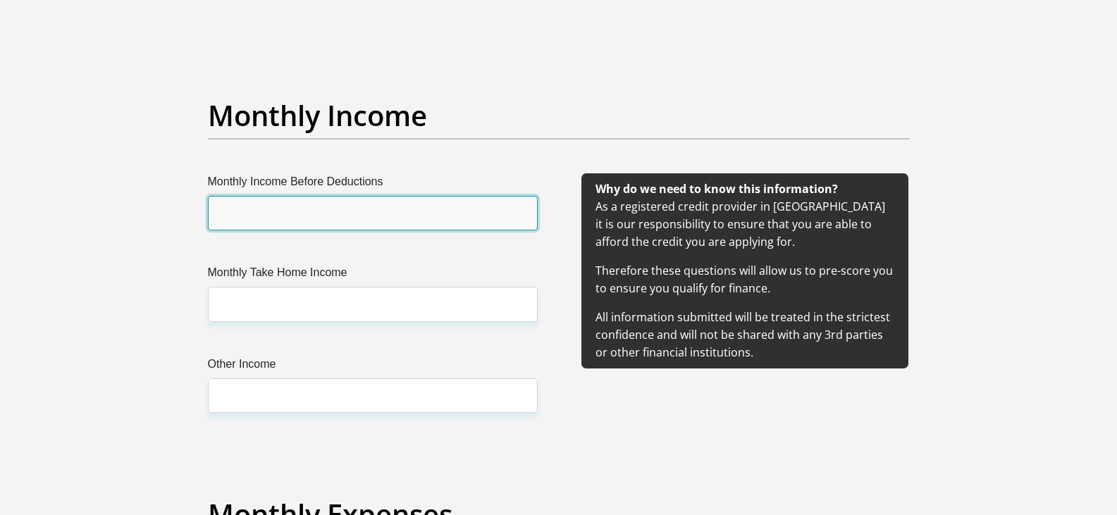
click at [303, 208] on input "Monthly Income Before Deductions" at bounding box center [373, 213] width 330 height 35
type input "9524.00"
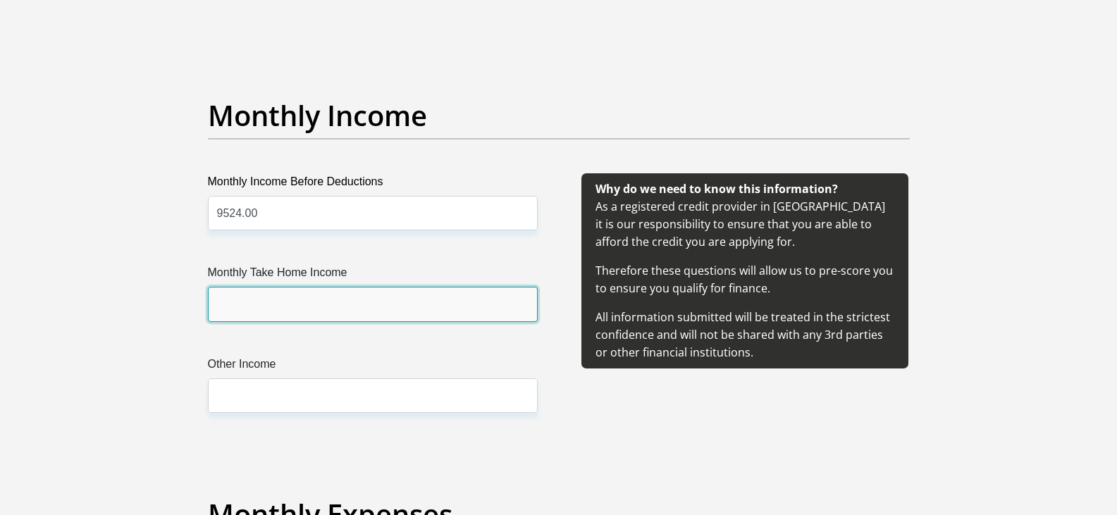
click at [298, 310] on input "Monthly Take Home Income" at bounding box center [373, 304] width 330 height 35
type input "8995.82"
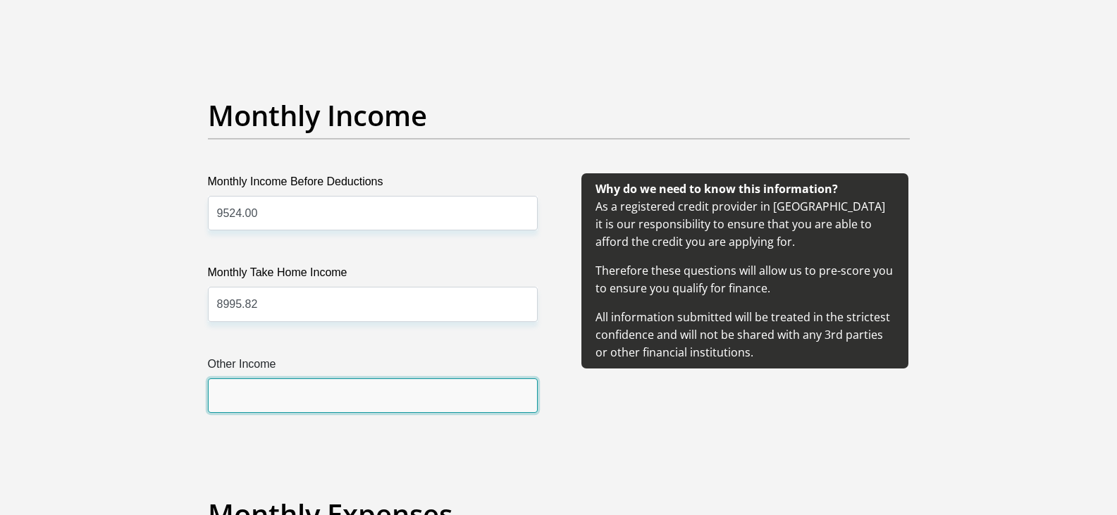
click at [299, 403] on input "Other Income" at bounding box center [373, 395] width 330 height 35
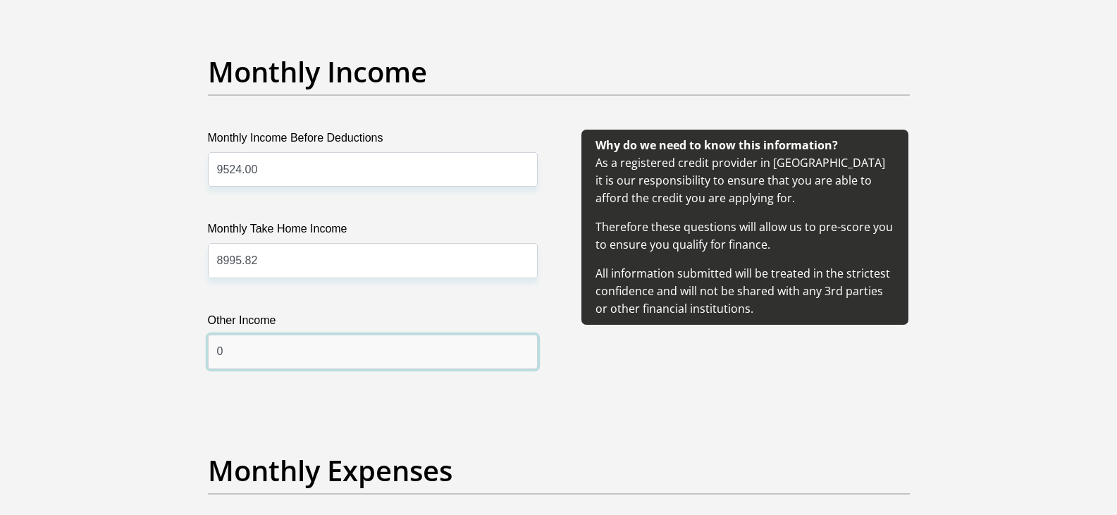
scroll to position [1832, 0]
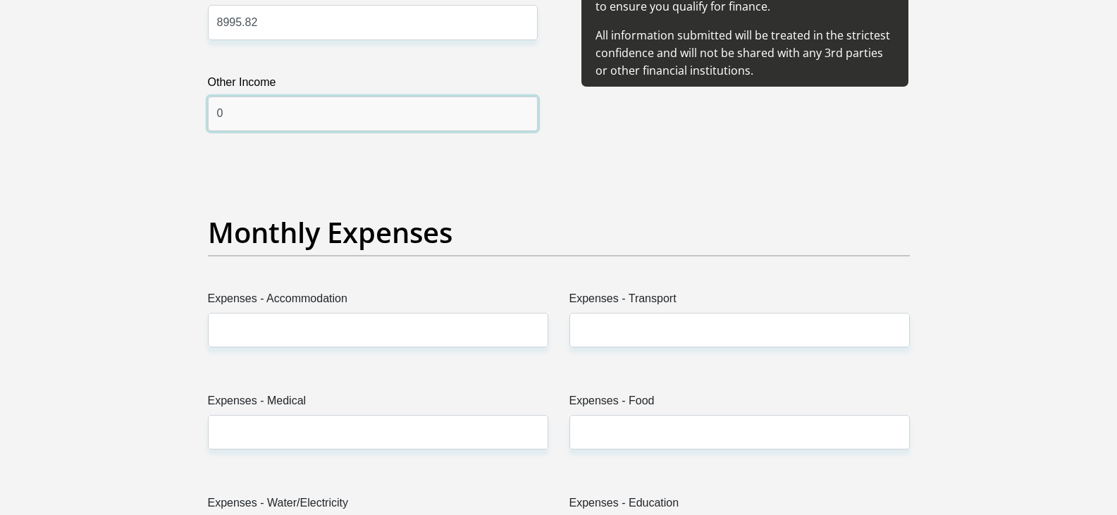
type input "0"
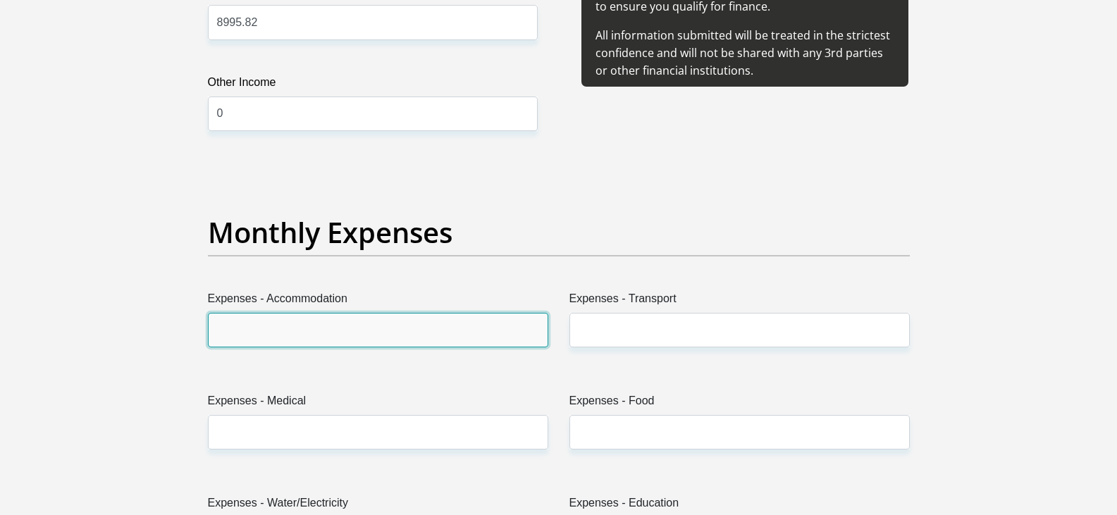
click at [280, 342] on input "Expenses - Accommodation" at bounding box center [378, 330] width 340 height 35
type input "1500"
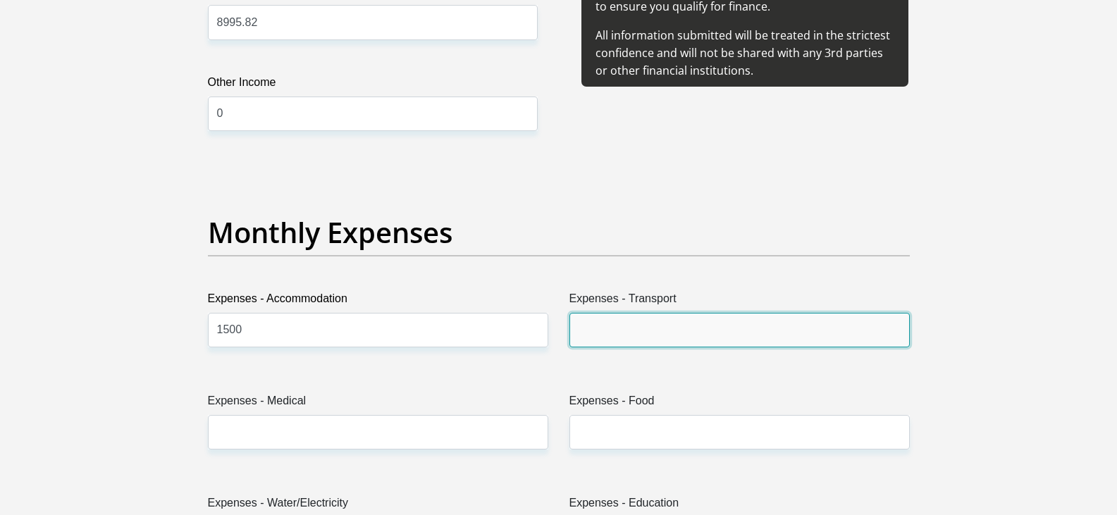
click at [610, 340] on input "Expenses - Transport" at bounding box center [739, 330] width 340 height 35
type input "0"
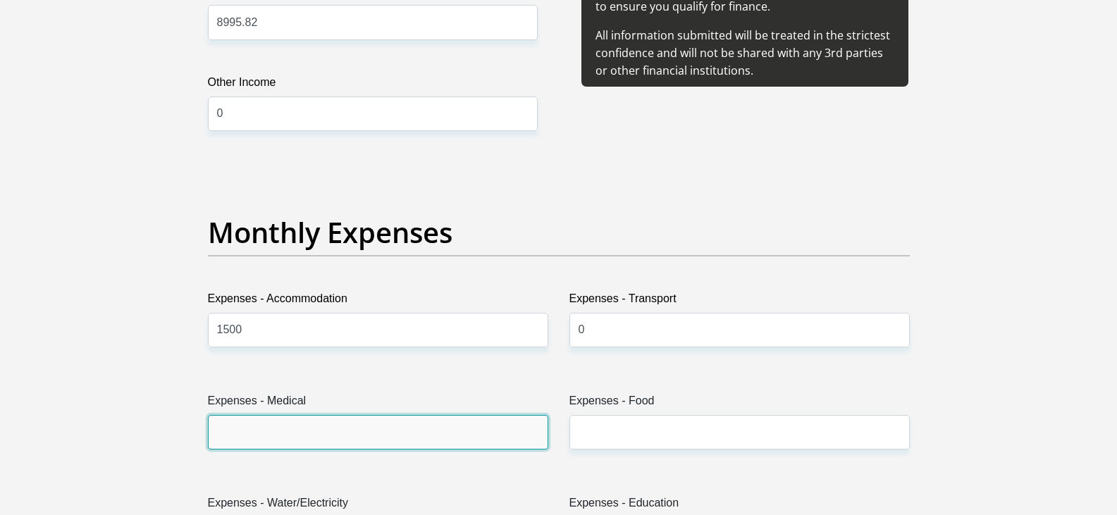
click at [364, 447] on input "Expenses - Medical" at bounding box center [378, 432] width 340 height 35
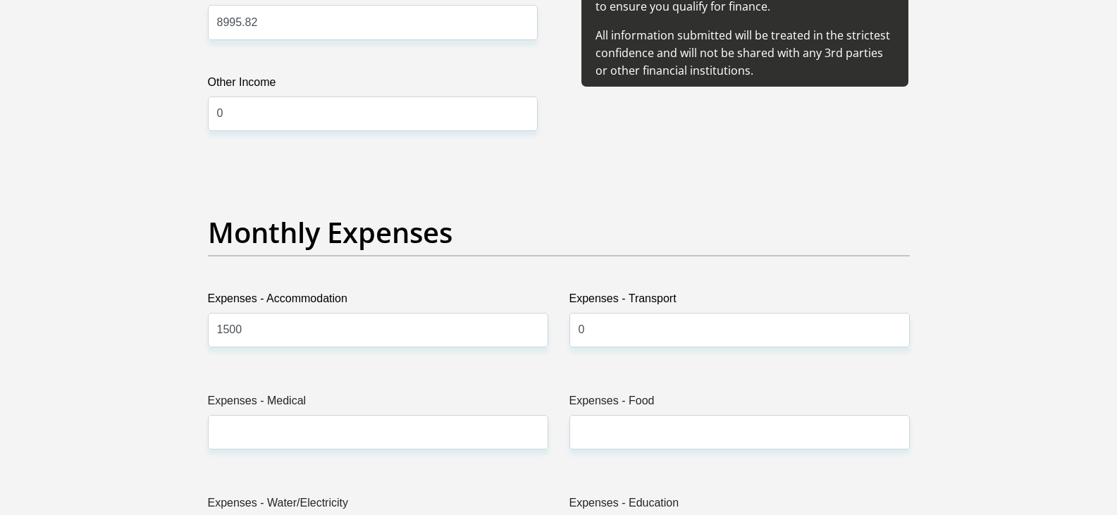
click at [325, 495] on label "Expenses - Water/Electricity" at bounding box center [378, 506] width 340 height 23
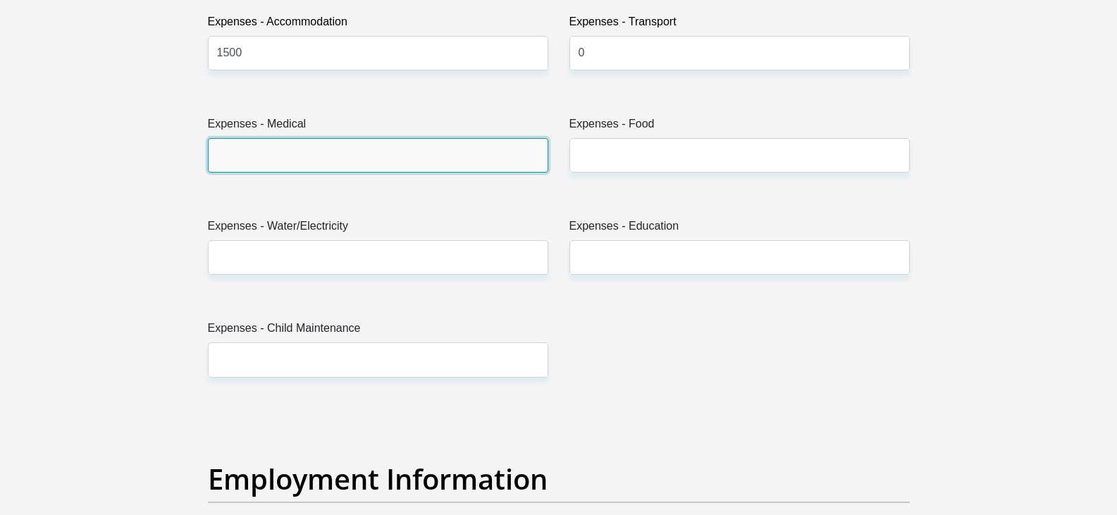
click at [312, 153] on input "Expenses - Medical" at bounding box center [378, 155] width 340 height 35
type input "0"
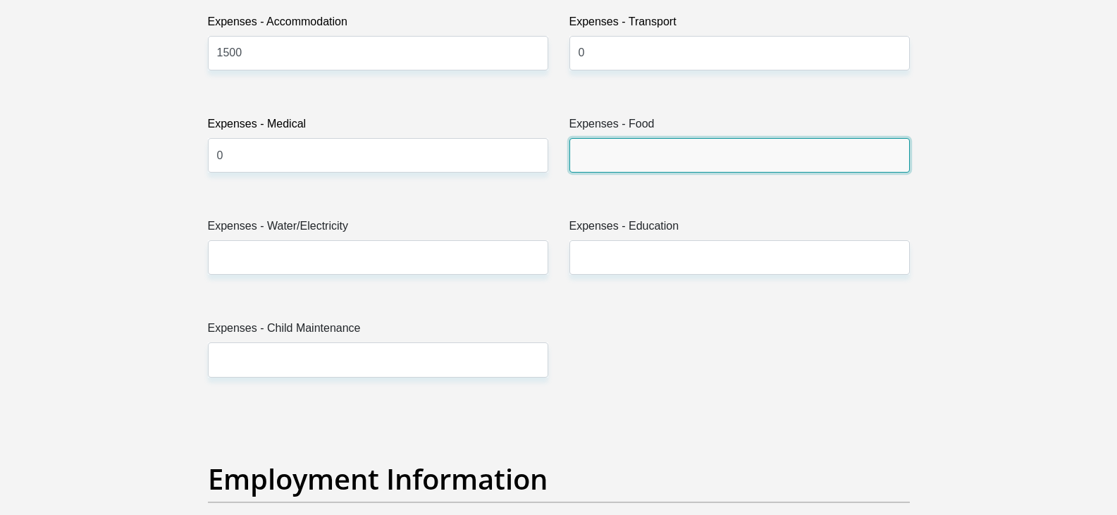
click at [624, 157] on input "Expenses - Food" at bounding box center [739, 155] width 340 height 35
type input "2500"
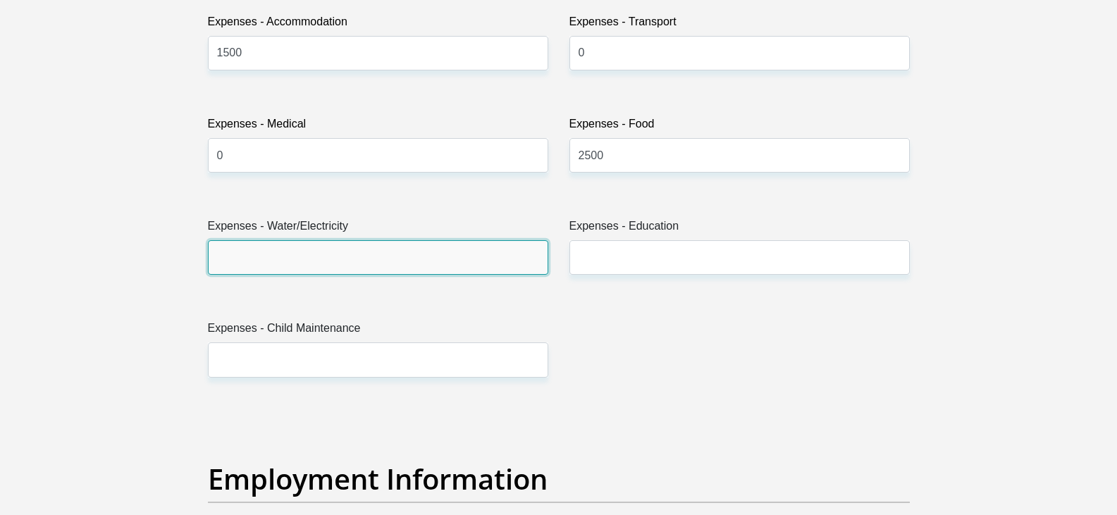
click at [362, 263] on input "Expenses - Water/Electricity" at bounding box center [378, 257] width 340 height 35
type input "0"
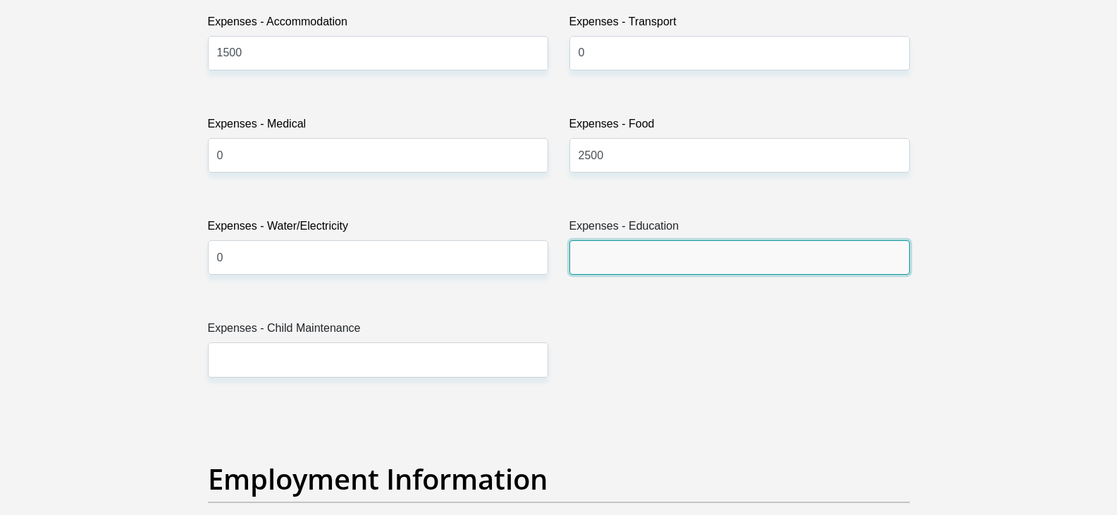
click at [717, 244] on input "Expenses - Education" at bounding box center [739, 257] width 340 height 35
type input "0"
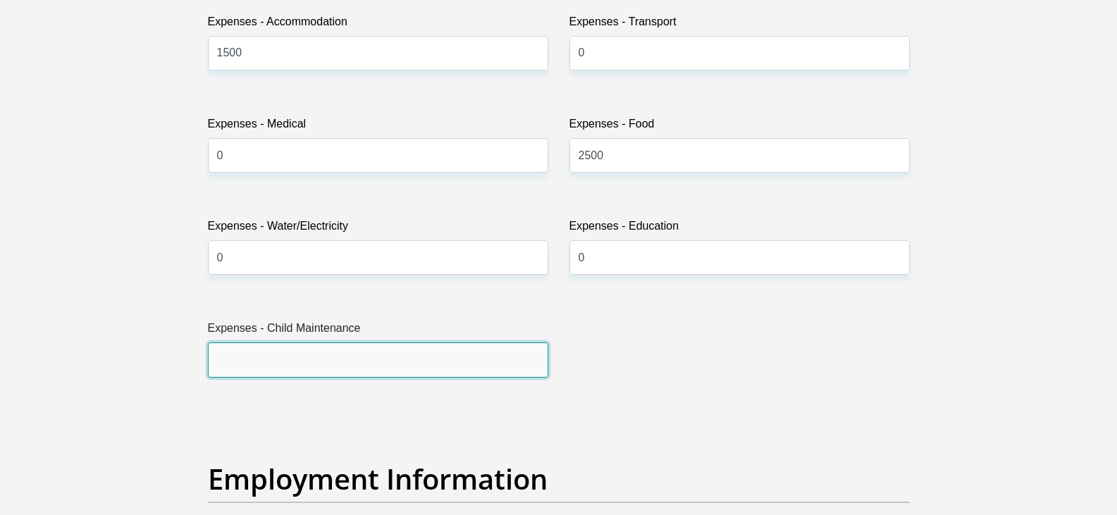
click at [402, 371] on input "Expenses - Child Maintenance" at bounding box center [378, 359] width 340 height 35
type input "0"
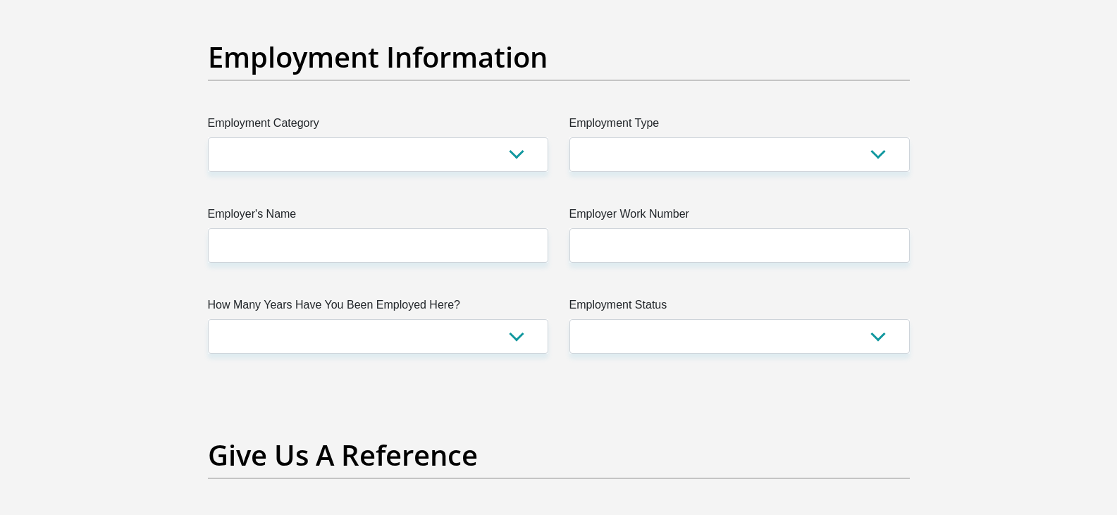
scroll to position [2532, 0]
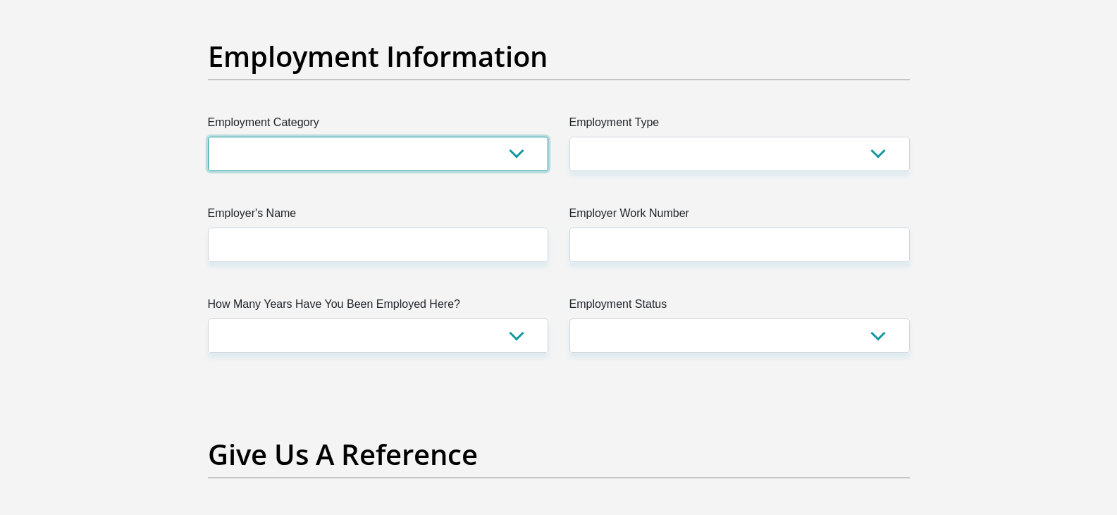
click at [314, 140] on select "AGRICULTURE ALCOHOL & TOBACCO CONSTRUCTION MATERIALS METALLURGY EQUIPMENT FOR R…" at bounding box center [378, 154] width 340 height 35
select select "2"
click at [208, 137] on select "AGRICULTURE ALCOHOL & TOBACCO CONSTRUCTION MATERIALS METALLURGY EQUIPMENT FOR R…" at bounding box center [378, 154] width 340 height 35
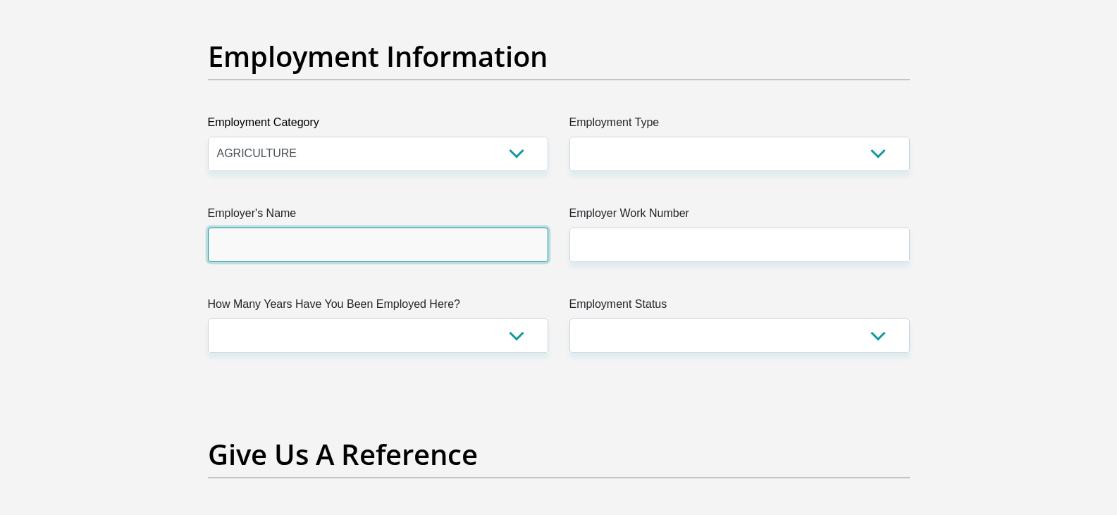
click at [389, 254] on input "Employer's Name" at bounding box center [378, 245] width 340 height 35
type input "NWKLimited"
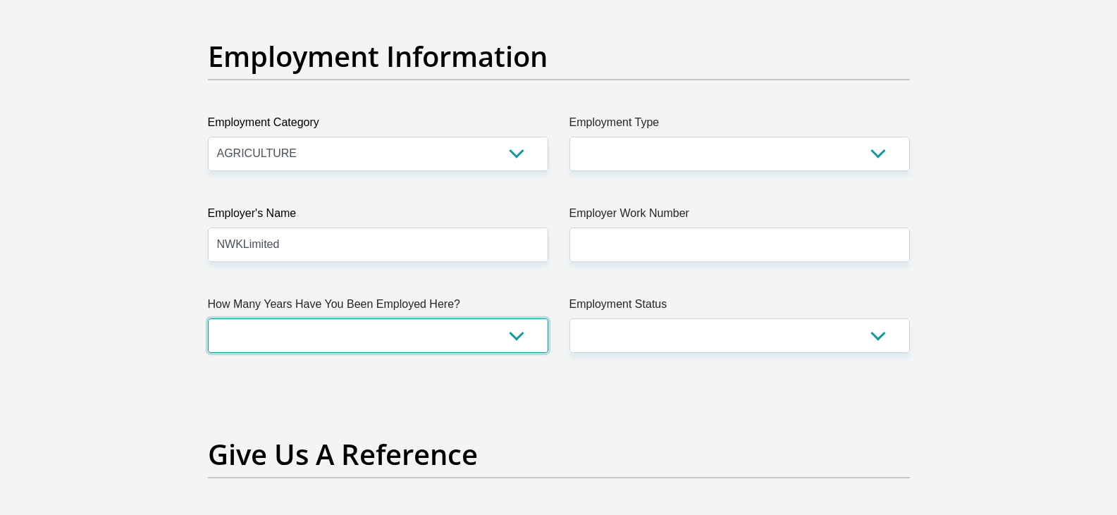
click at [335, 335] on select "less than 1 year 1-3 years 3-5 years 5+ years" at bounding box center [378, 335] width 340 height 35
select select "24"
click at [208, 318] on select "less than 1 year 1-3 years 3-5 years 5+ years" at bounding box center [378, 335] width 340 height 35
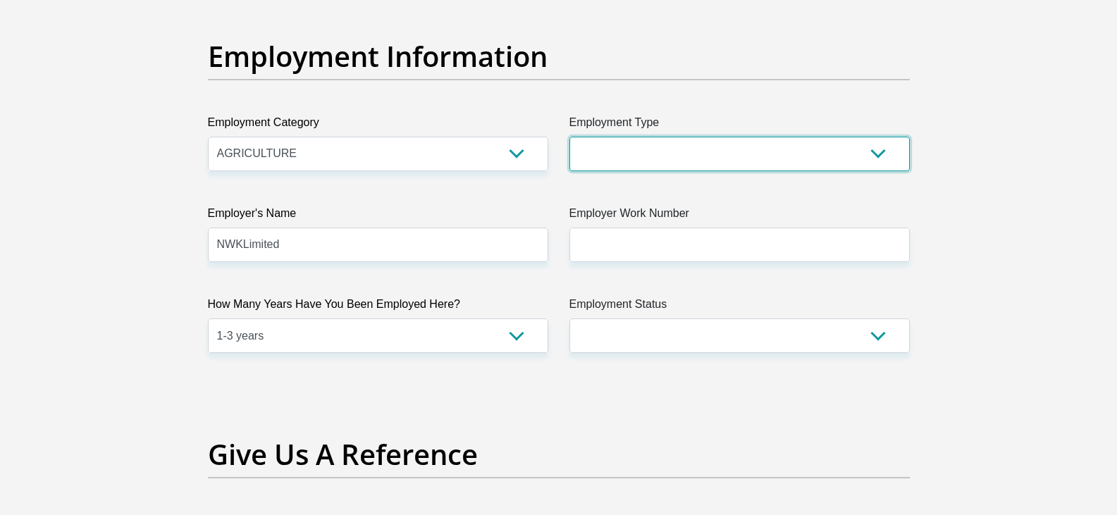
click at [683, 144] on select "College/Lecturer Craft Seller Creative Driver Executive Farmer Forces - Non Com…" at bounding box center [739, 154] width 340 height 35
select select "Unknown/Other"
click at [569, 137] on select "College/Lecturer Craft Seller Creative Driver Executive Farmer Forces - Non Com…" at bounding box center [739, 154] width 340 height 35
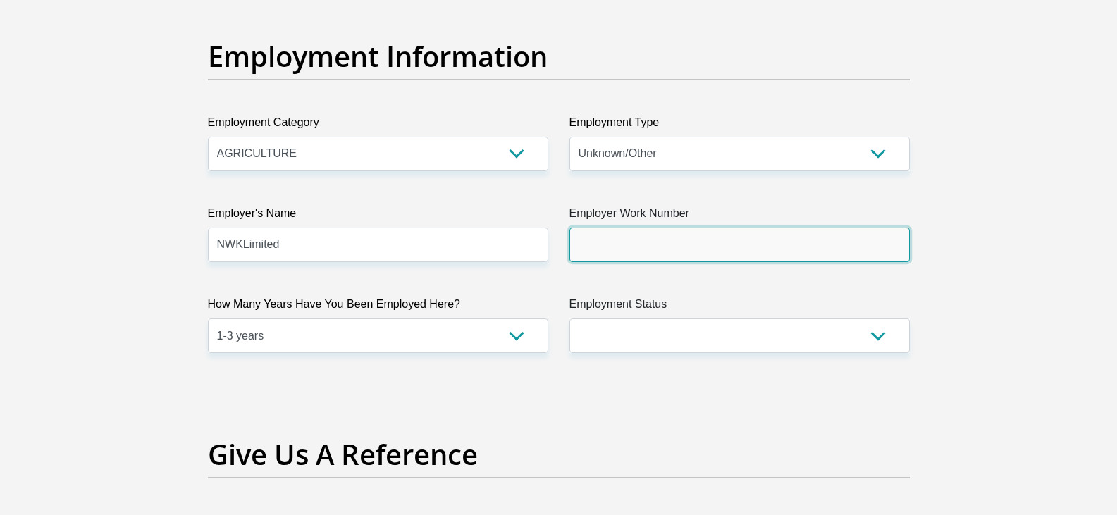
click at [605, 257] on input "Employer Work Number" at bounding box center [739, 245] width 340 height 35
click at [606, 254] on input "Employer Work Number" at bounding box center [739, 245] width 340 height 35
paste input "0186331623"
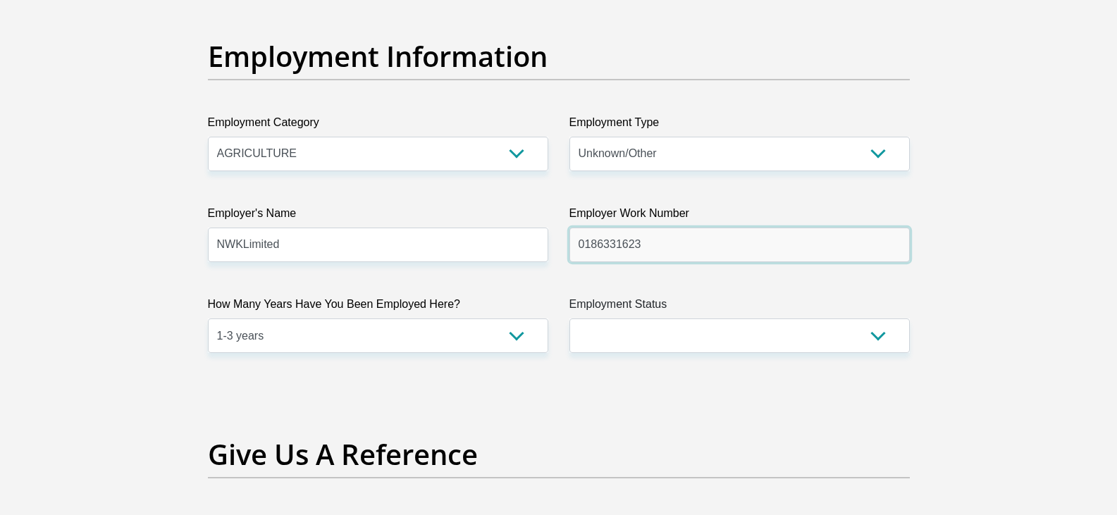
drag, startPoint x: 640, startPoint y: 248, endPoint x: 626, endPoint y: 251, distance: 14.4
click at [626, 251] on input "0186331623" at bounding box center [739, 245] width 340 height 35
type input "0186331000"
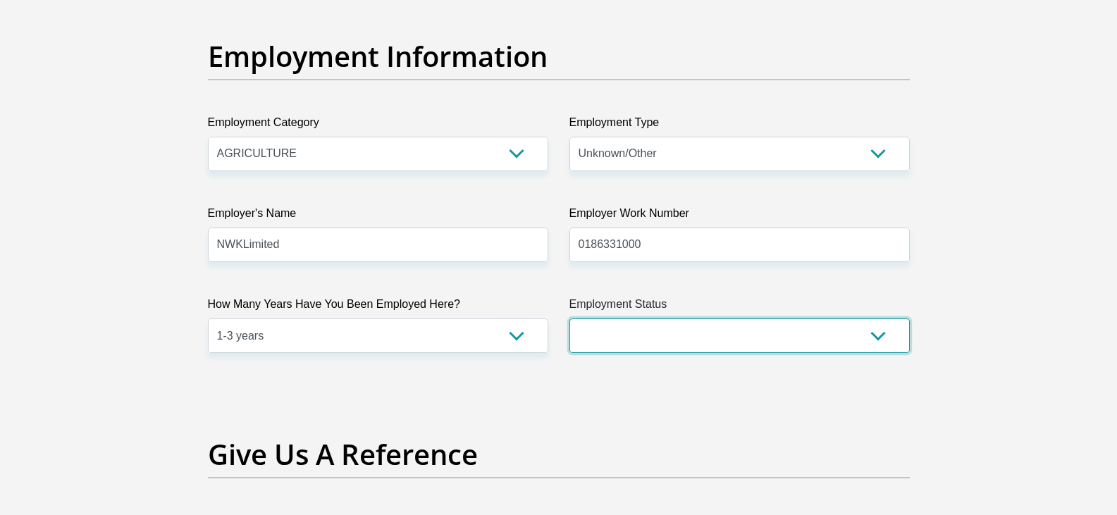
click at [654, 338] on select "Permanent/Full-time Part-time/Casual Contract Worker Self-Employed Housewife Re…" at bounding box center [739, 335] width 340 height 35
select select "1"
click at [569, 318] on select "Permanent/Full-time Part-time/Casual Contract Worker Self-Employed Housewife Re…" at bounding box center [739, 335] width 340 height 35
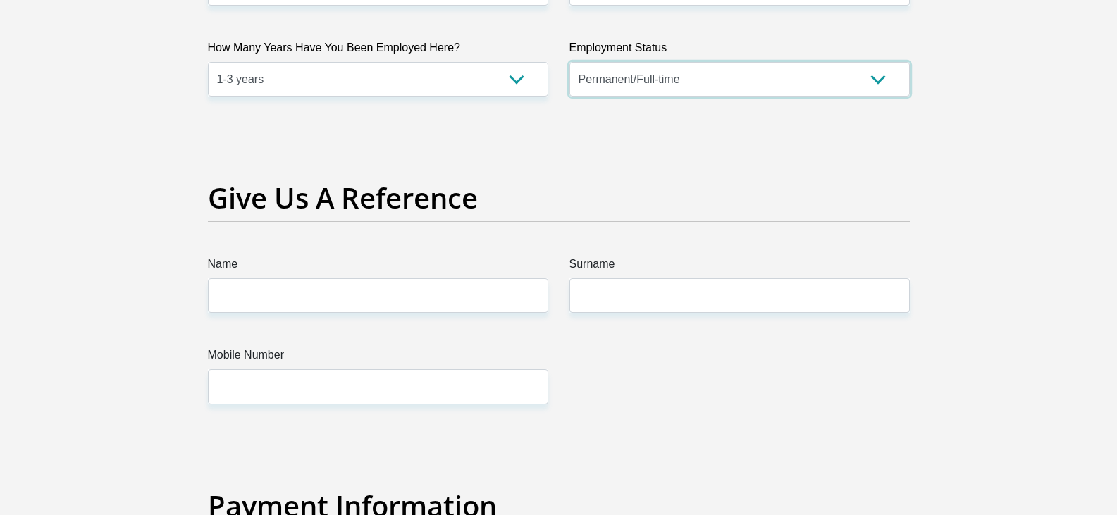
scroll to position [2813, 0]
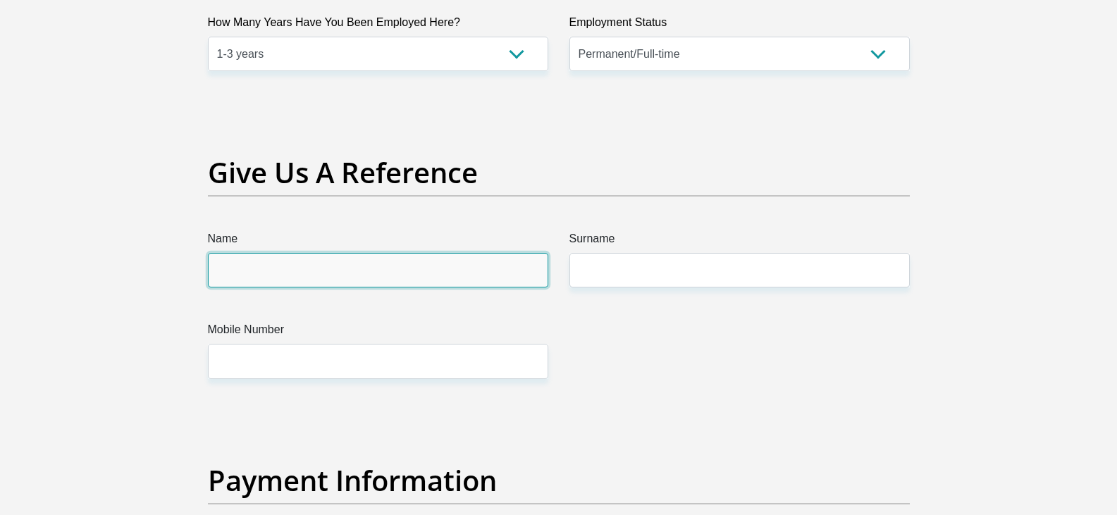
click at [285, 267] on input "Name" at bounding box center [378, 270] width 340 height 35
type input "-"
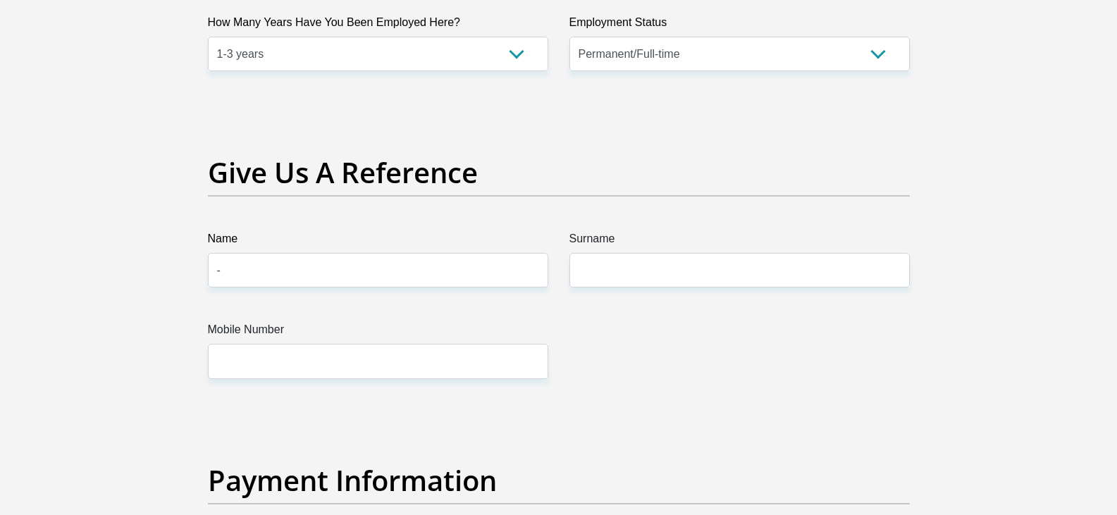
click at [624, 249] on label "Surname" at bounding box center [739, 241] width 340 height 23
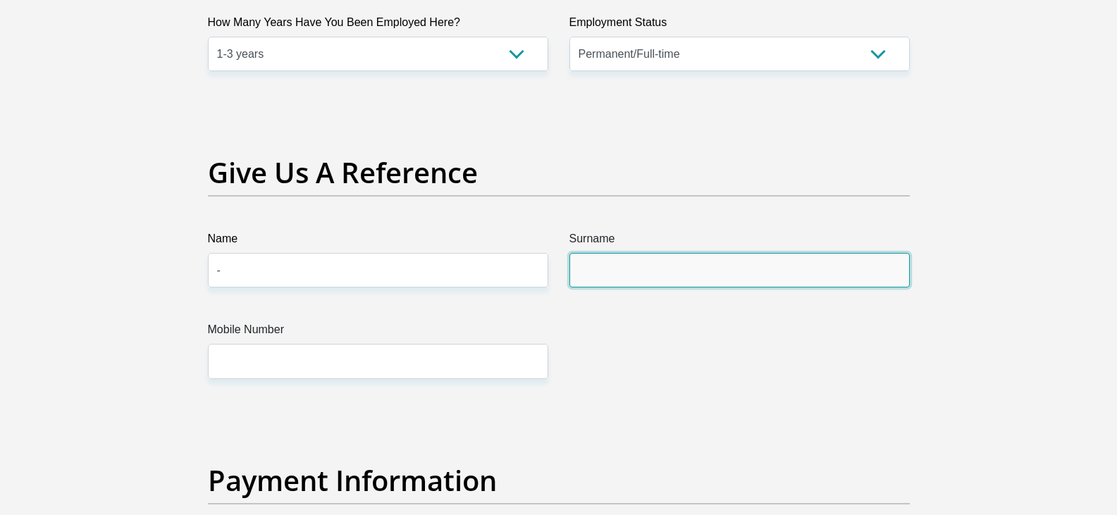
click at [624, 253] on input "Surname" at bounding box center [739, 270] width 340 height 35
click at [619, 268] on input "Surname" at bounding box center [739, 270] width 340 height 35
type input "-"
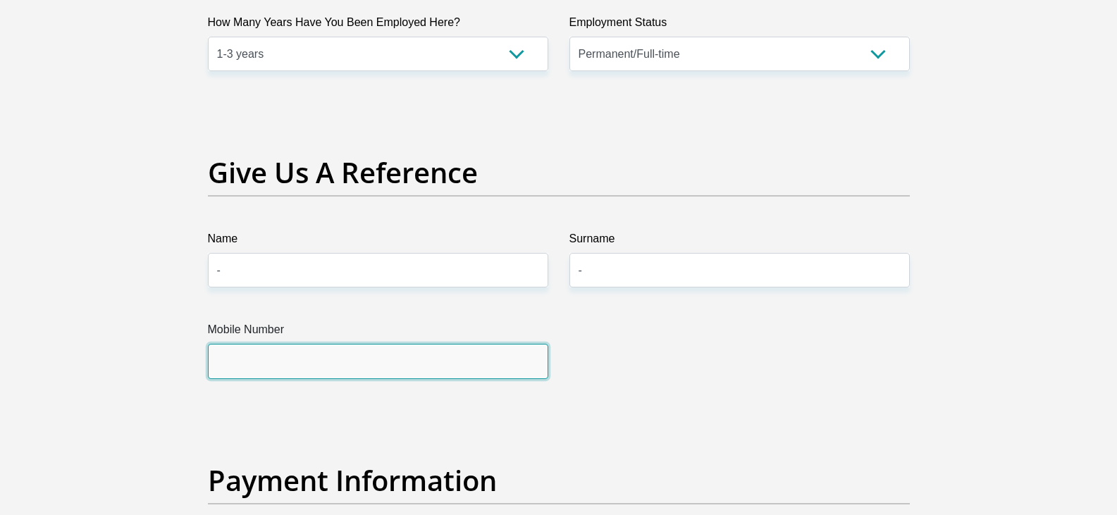
click at [348, 358] on input "Mobile Number" at bounding box center [378, 361] width 340 height 35
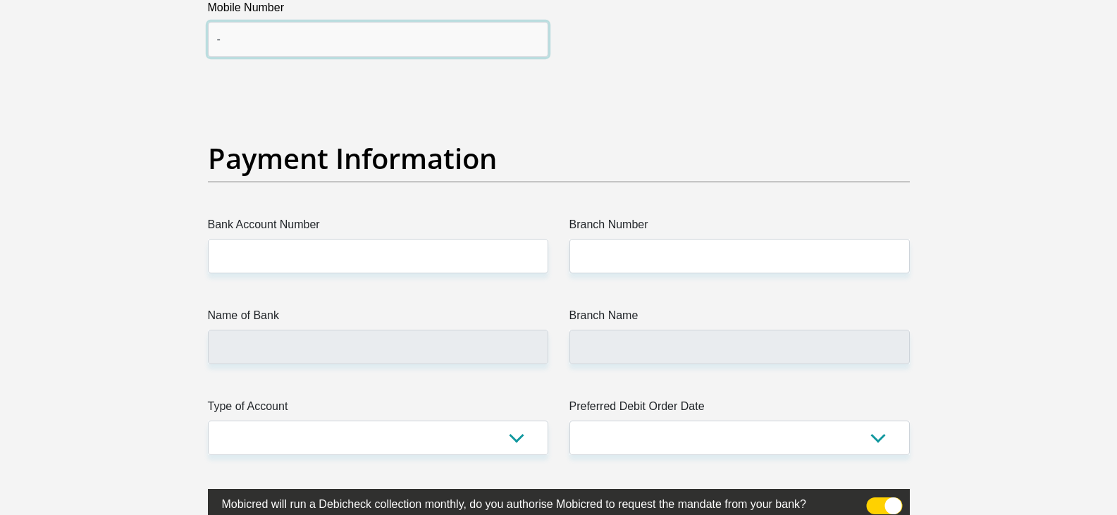
scroll to position [3166, 0]
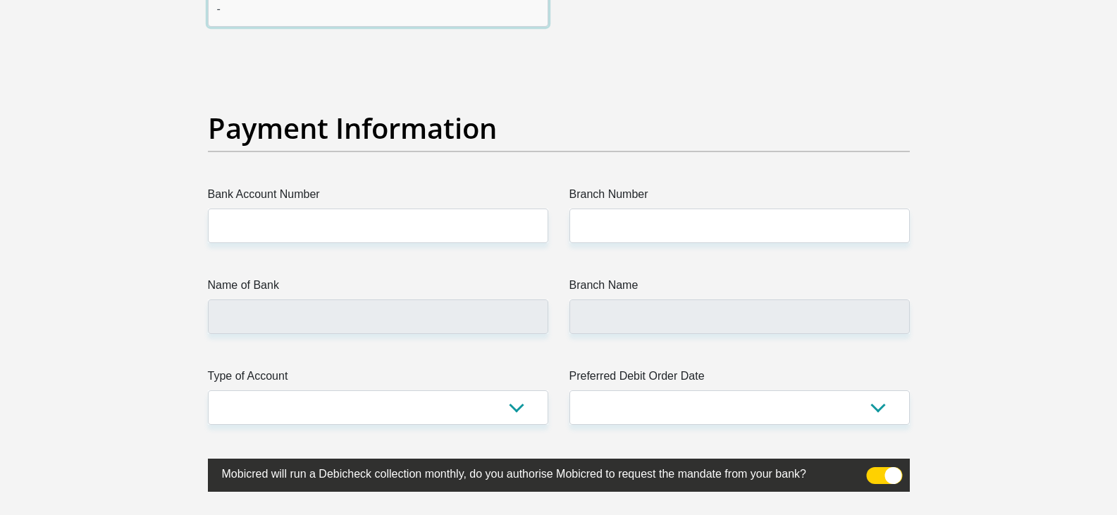
type input "-"
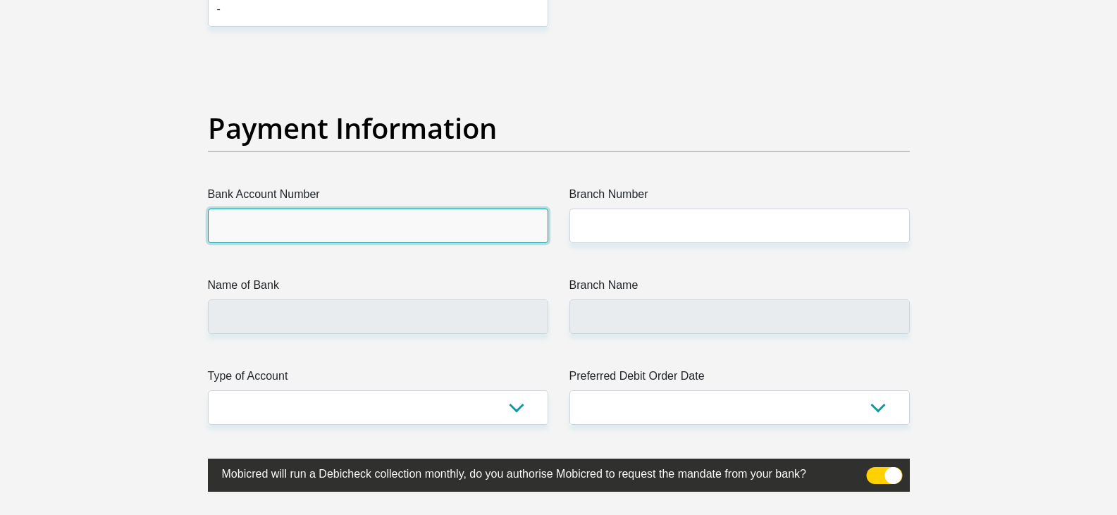
click at [318, 222] on input "Bank Account Number" at bounding box center [378, 226] width 340 height 35
type input "2276835148"
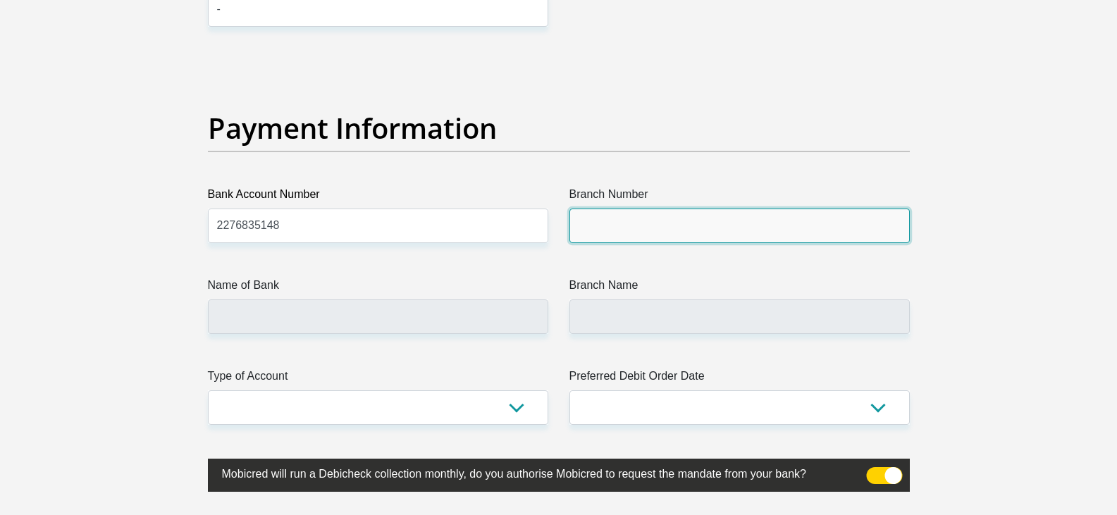
click at [606, 225] on input "Branch Number" at bounding box center [739, 226] width 340 height 35
type input "470010"
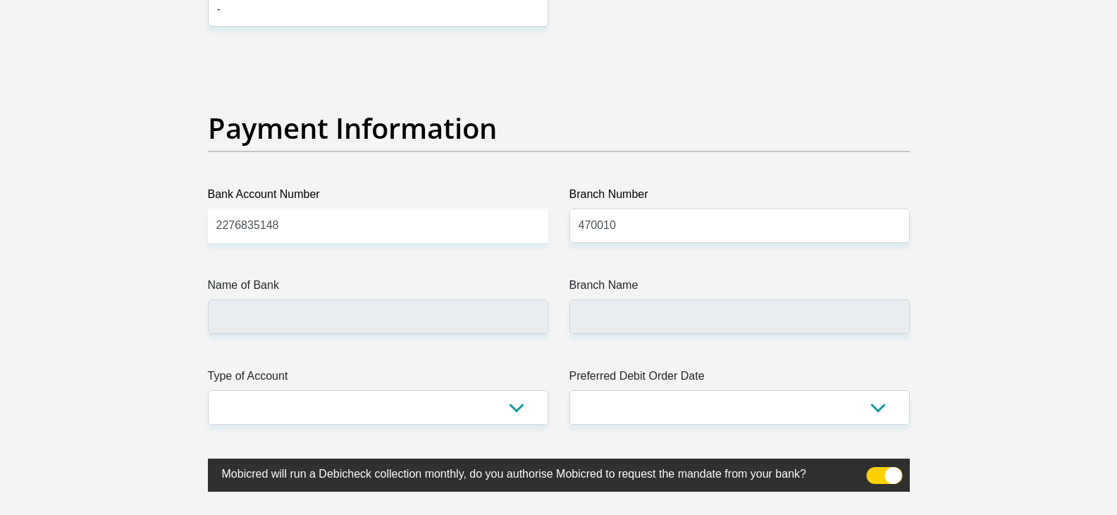
click at [443, 290] on label "Name of Bank" at bounding box center [378, 288] width 340 height 23
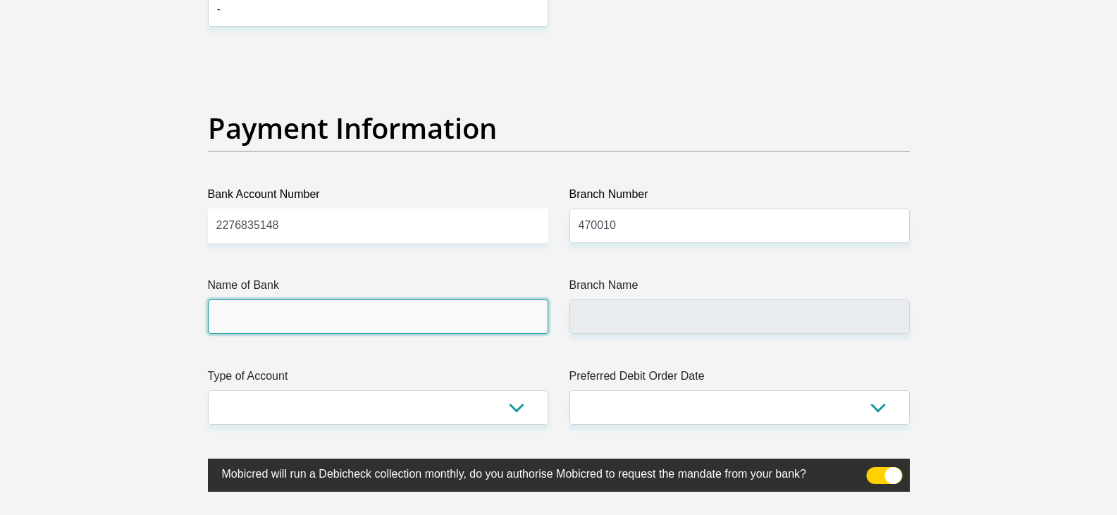
click at [443, 299] on input "Name of Bank" at bounding box center [378, 316] width 340 height 35
type input "CAPITEC BANK LIMITED"
type input "CAPITEC BANK CPC"
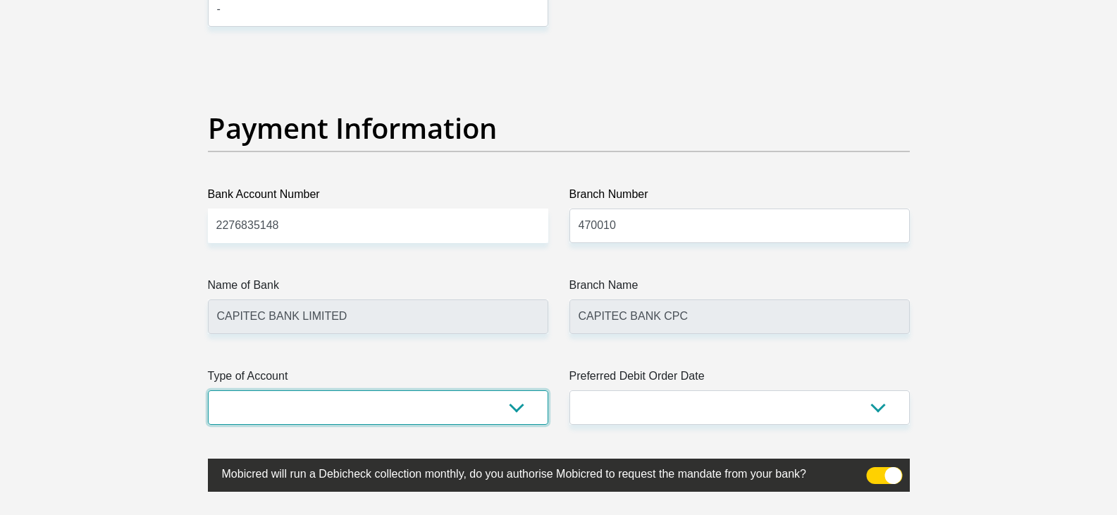
click at [286, 412] on select "Cheque Savings" at bounding box center [378, 407] width 340 height 35
select select "SAV"
click at [208, 390] on select "Cheque Savings" at bounding box center [378, 407] width 340 height 35
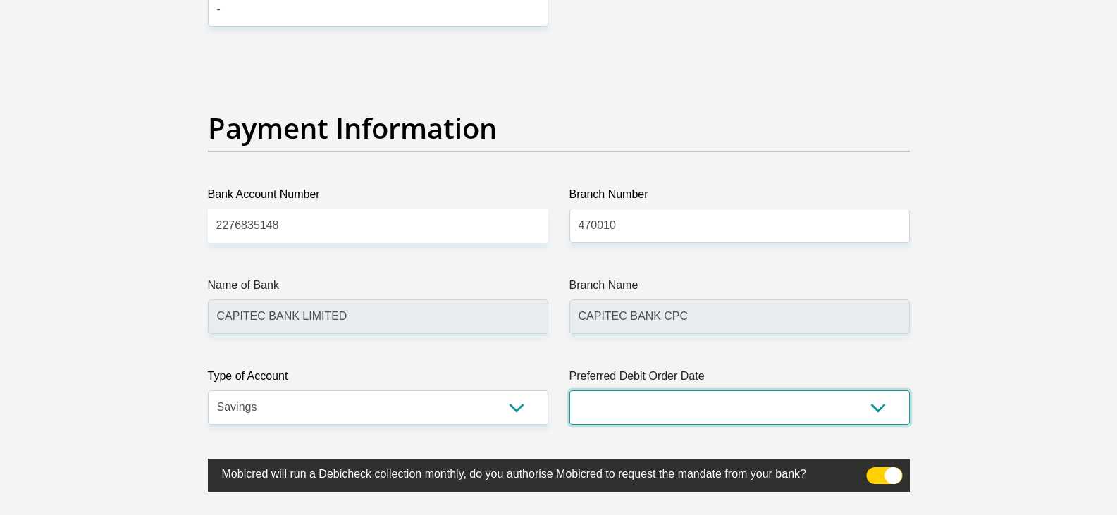
click at [625, 411] on select "1st 2nd 3rd 4th 5th 7th 18th 19th 20th 21st 22nd 23rd 24th 25th 26th 27th 28th …" at bounding box center [739, 407] width 340 height 35
select select "26"
click at [569, 390] on select "1st 2nd 3rd 4th 5th 7th 18th 19th 20th 21st 22nd 23rd 24th 25th 26th 27th 28th …" at bounding box center [739, 407] width 340 height 35
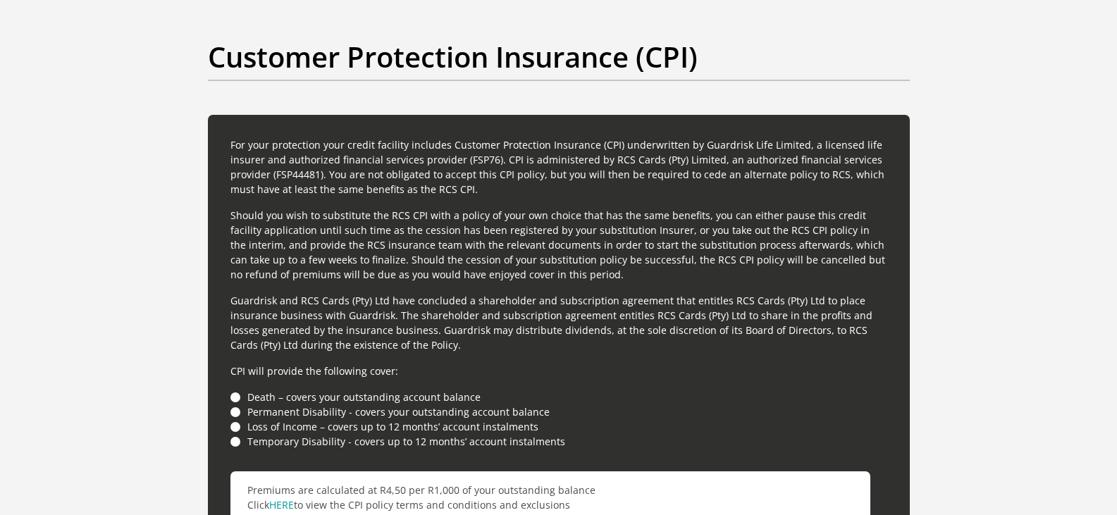
scroll to position [3659, 0]
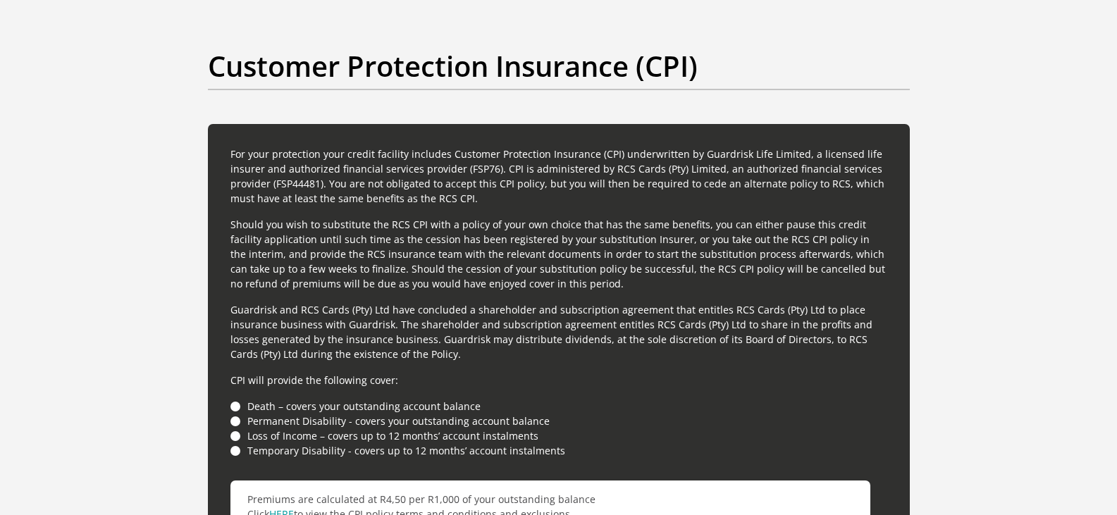
click at [237, 409] on li "Death – covers your outstanding account balance" at bounding box center [558, 406] width 657 height 15
click at [237, 407] on li "Death – covers your outstanding account balance" at bounding box center [558, 406] width 657 height 15
click at [236, 418] on li "Permanent Disability - covers your outstanding account balance" at bounding box center [558, 421] width 657 height 15
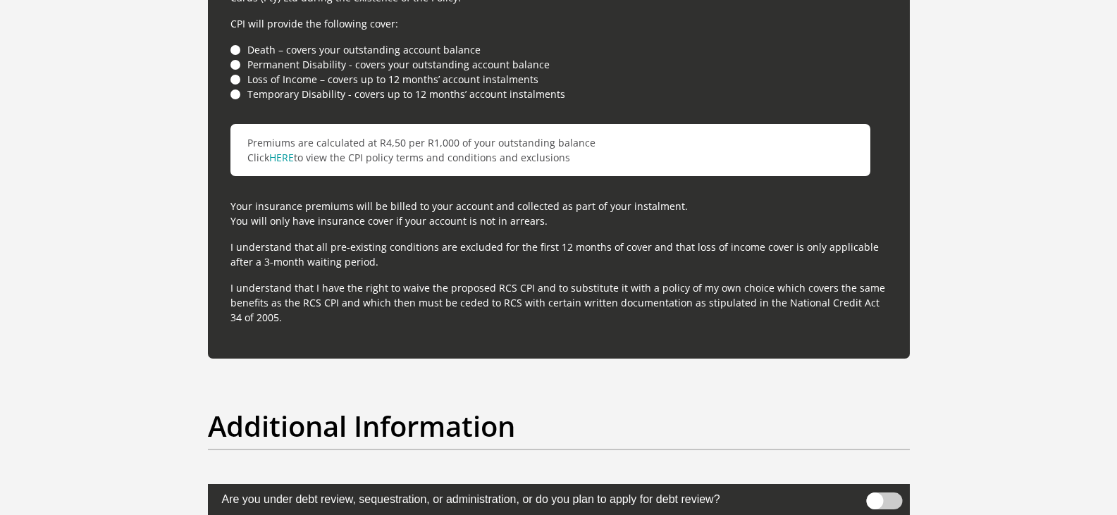
scroll to position [4293, 0]
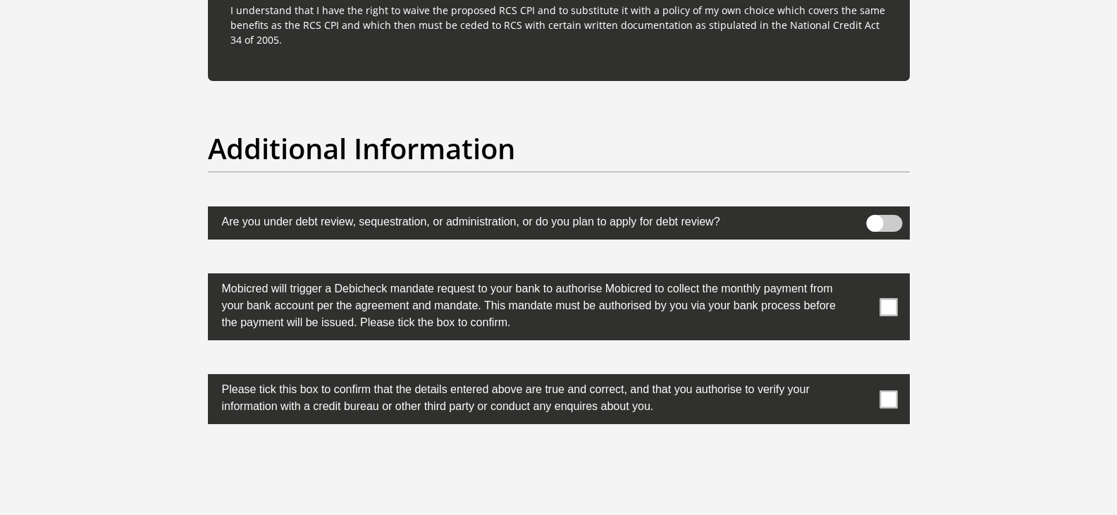
click at [887, 306] on span at bounding box center [888, 307] width 18 height 18
click at [860, 277] on input "checkbox" at bounding box center [860, 277] width 0 height 0
click at [885, 397] on span at bounding box center [888, 399] width 18 height 18
click at [860, 378] on input "checkbox" at bounding box center [860, 378] width 0 height 0
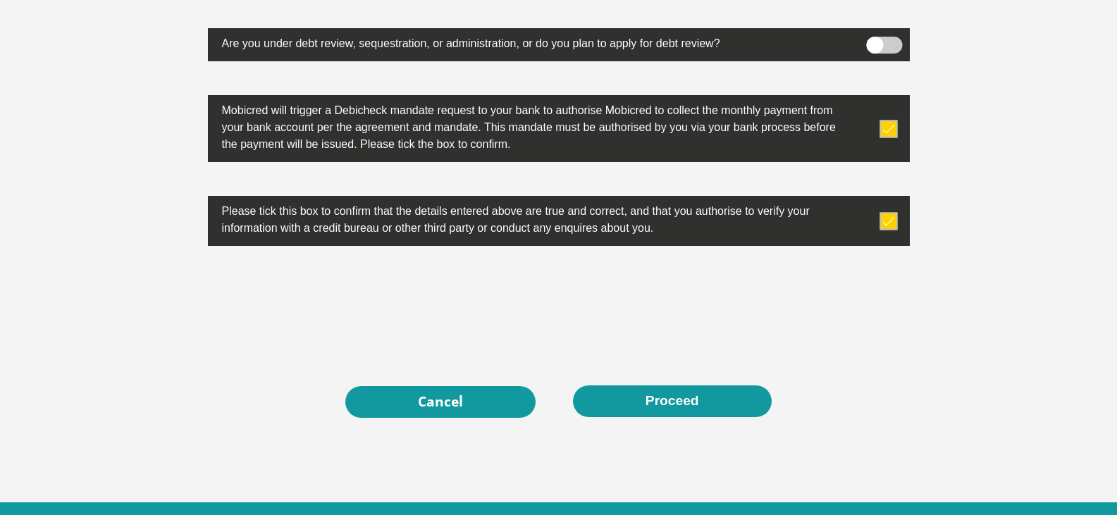
scroll to position [4504, 0]
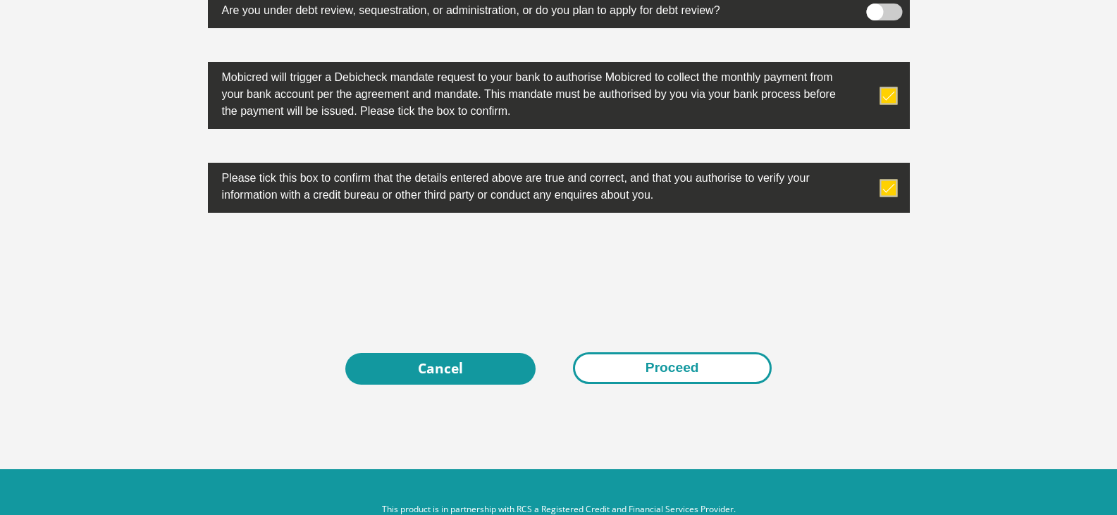
click at [660, 369] on button "Proceed" at bounding box center [672, 368] width 199 height 32
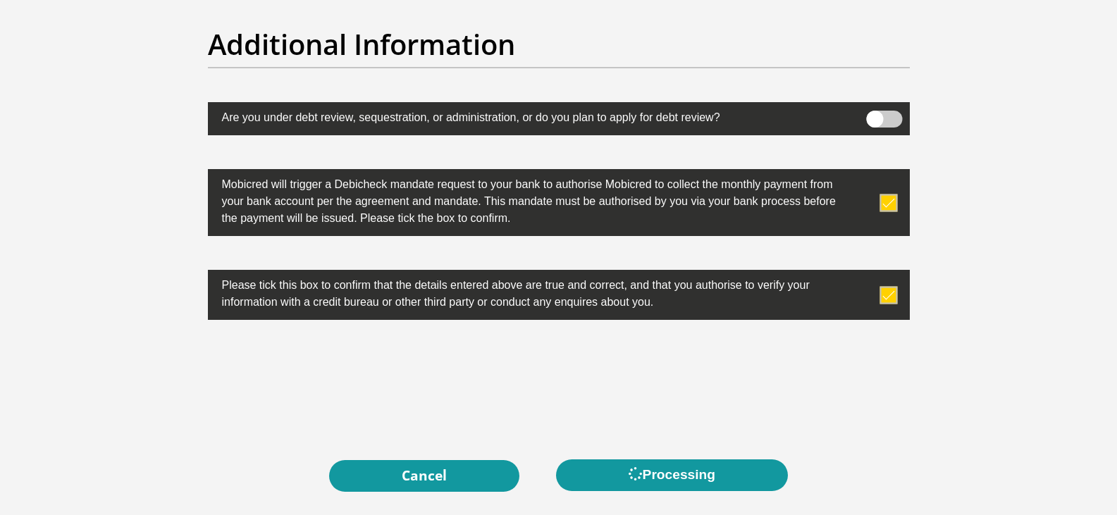
scroll to position [4540, 0]
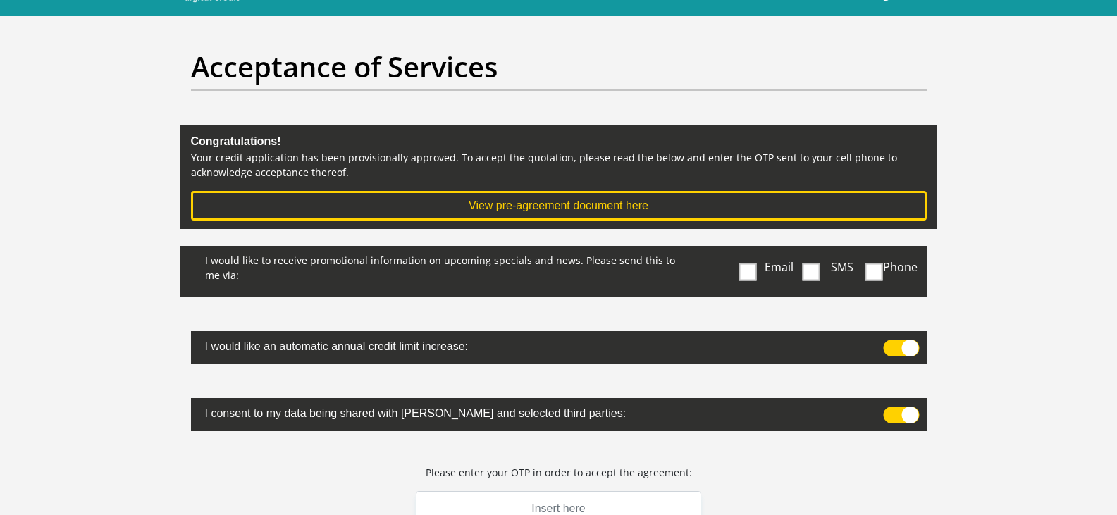
scroll to position [70, 0]
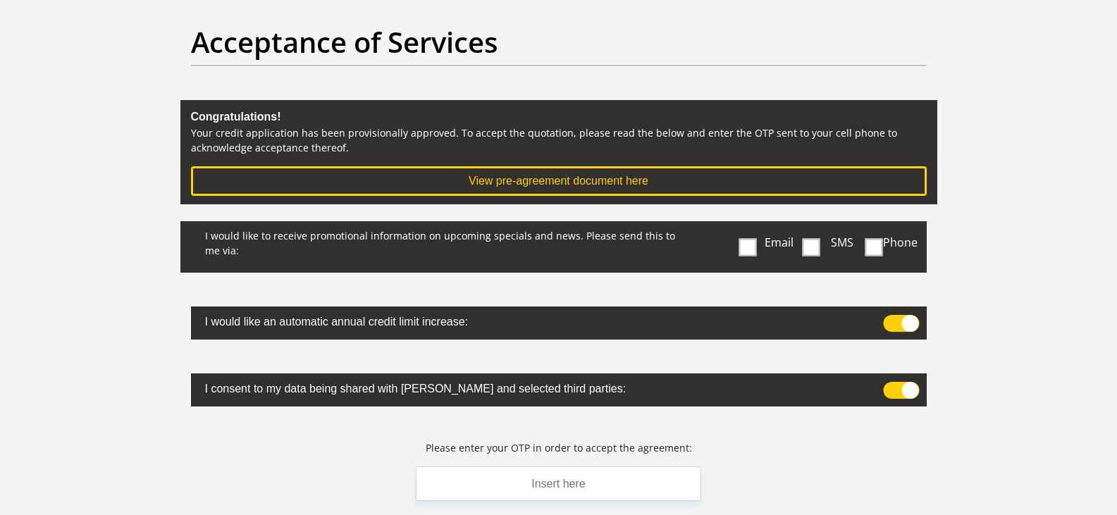
click at [747, 249] on span at bounding box center [748, 247] width 18 height 18
click at [750, 225] on input "Email" at bounding box center [750, 225] width 0 height 0
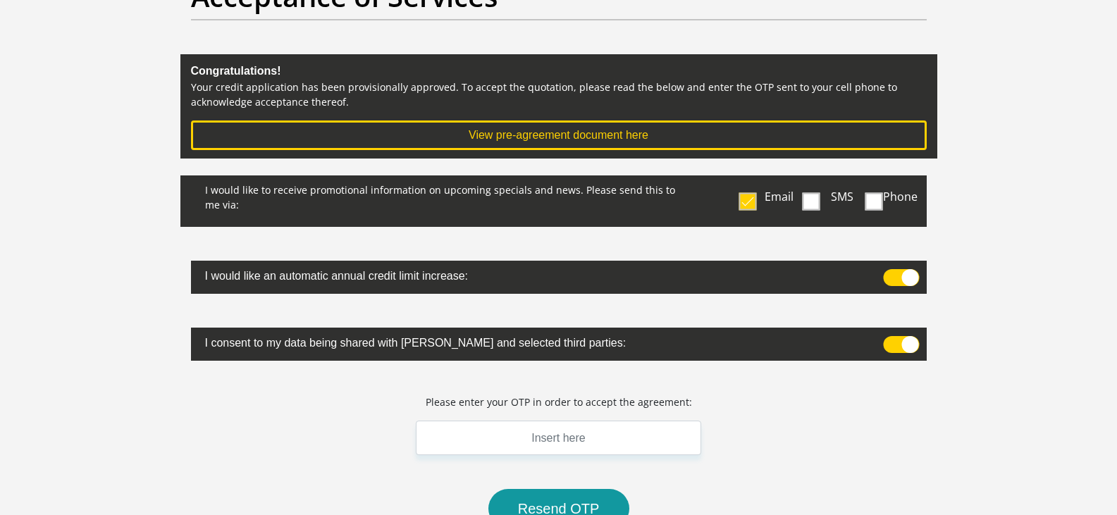
scroll to position [141, 0]
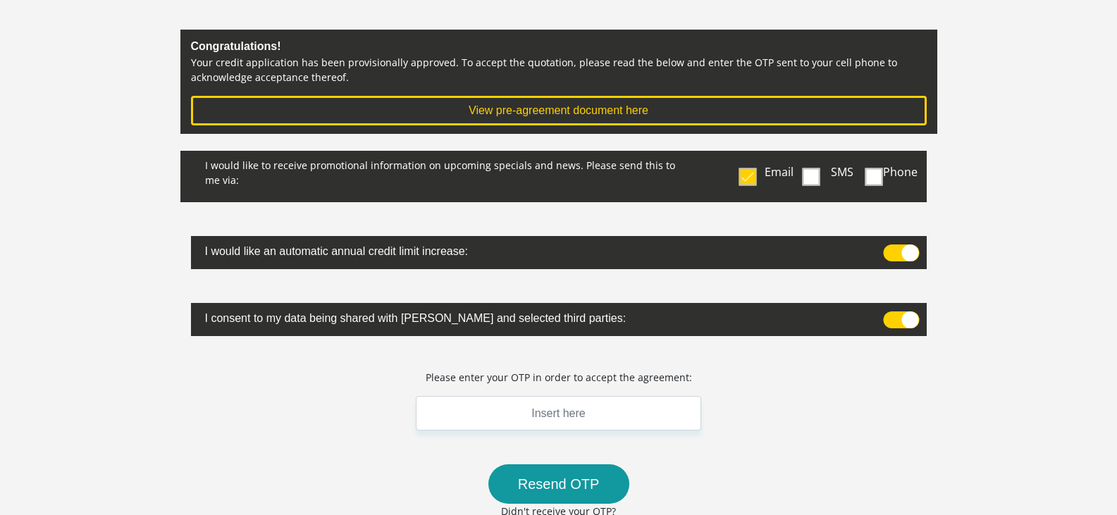
click at [619, 325] on label "I consent to my data being shared with Mobicred and selected third parties:" at bounding box center [522, 316] width 662 height 27
click at [910, 318] on span at bounding box center [901, 319] width 36 height 17
click at [889, 315] on input "checkbox" at bounding box center [889, 315] width 0 height 0
click at [910, 318] on span at bounding box center [901, 319] width 36 height 17
click at [889, 315] on input "checkbox" at bounding box center [889, 315] width 0 height 0
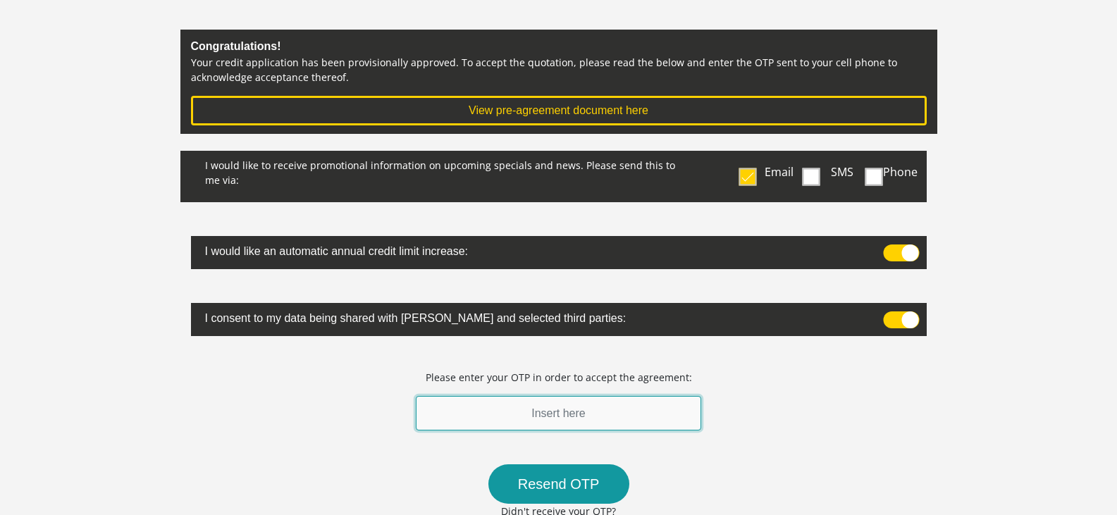
click at [576, 421] on input "text" at bounding box center [559, 413] width 286 height 35
type input "560751"
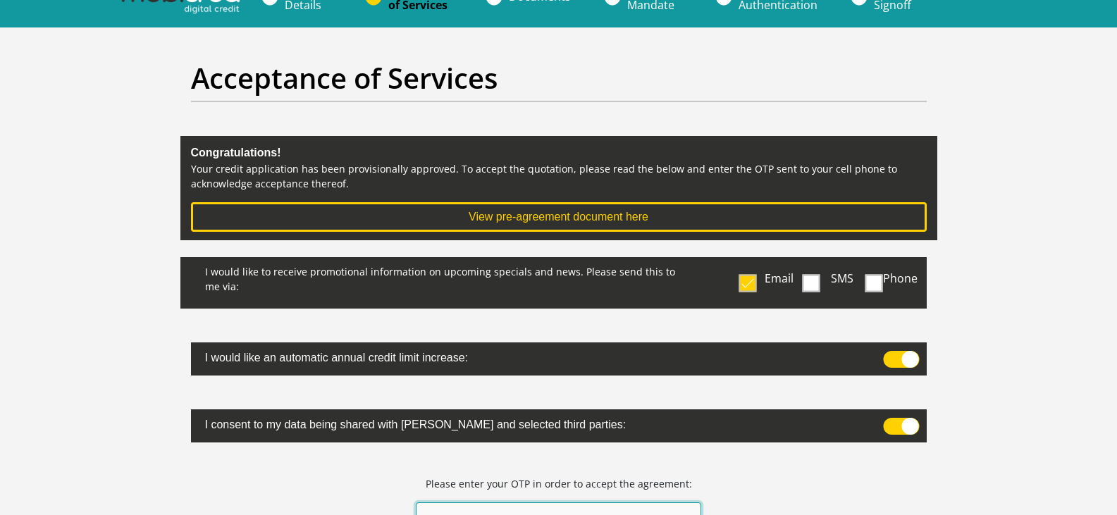
scroll to position [0, 0]
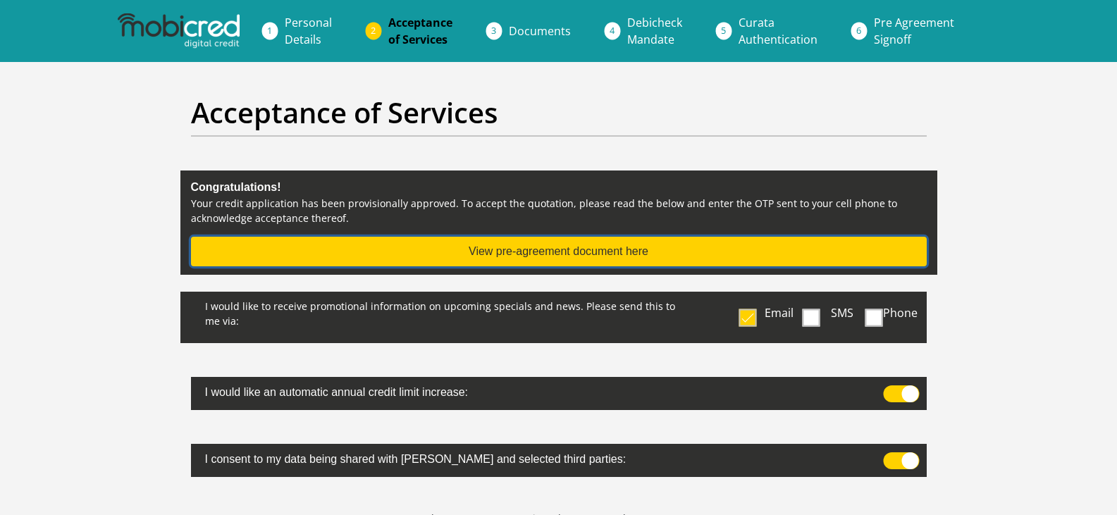
click at [532, 257] on button "View pre-agreement document here" at bounding box center [559, 252] width 736 height 30
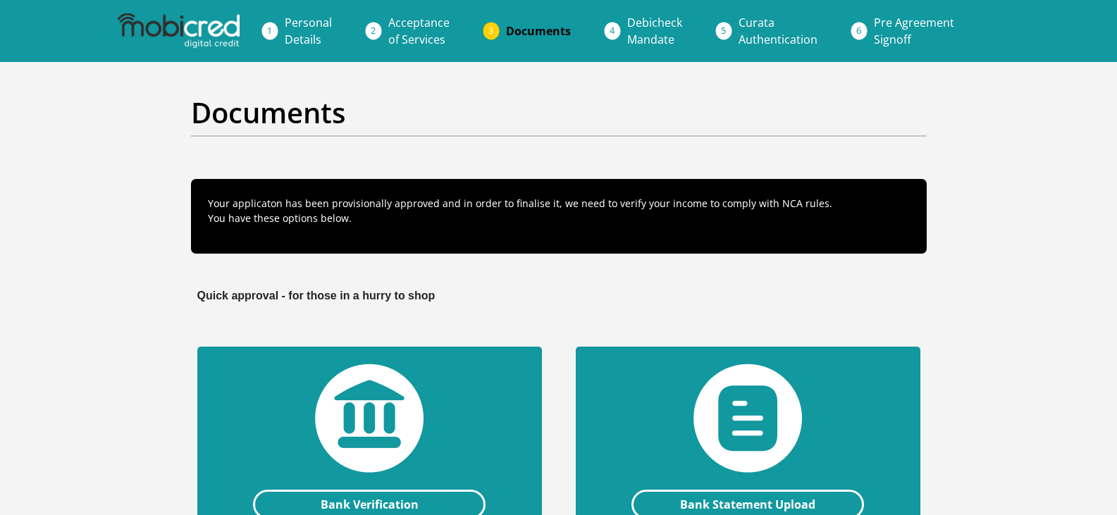
click at [407, 30] on link "Acceptance of Services" at bounding box center [419, 30] width 84 height 45
click at [377, 28] on li "Acceptance of Services" at bounding box center [436, 30] width 118 height 45
click at [275, 33] on li "Personal Details" at bounding box center [325, 30] width 104 height 45
